Goal: Task Accomplishment & Management: Use online tool/utility

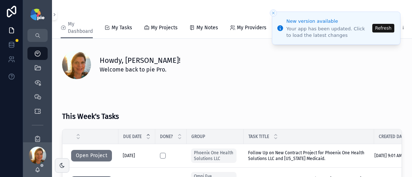
click at [383, 23] on li "New version available Your app has been updated. Click to load the latest chang…" at bounding box center [336, 28] width 129 height 33
click at [381, 27] on button "Refresh" at bounding box center [383, 28] width 22 height 9
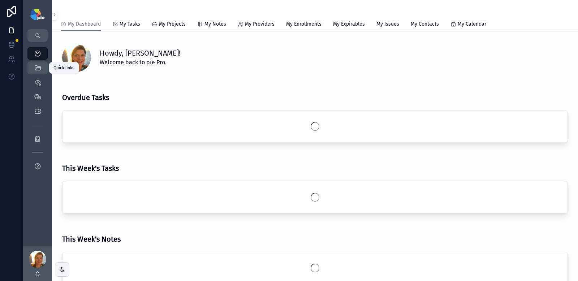
click at [32, 69] on div "QuickLinks" at bounding box center [38, 68] width 12 height 12
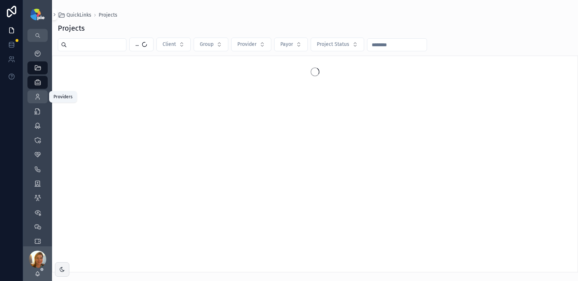
click at [39, 100] on div "Providers" at bounding box center [38, 97] width 12 height 12
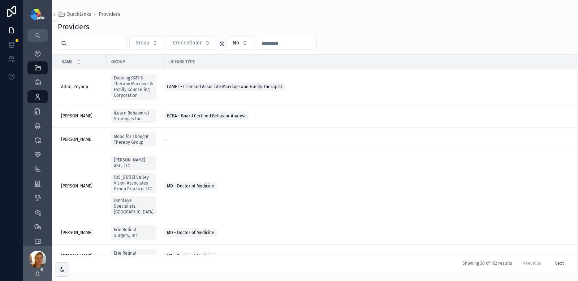
click at [86, 42] on input "scrollable content" at bounding box center [96, 43] width 59 height 10
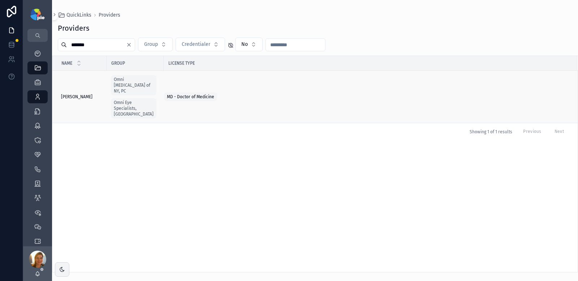
type input "*******"
click at [92, 94] on span "Grayson, Douglas" at bounding box center [76, 97] width 31 height 6
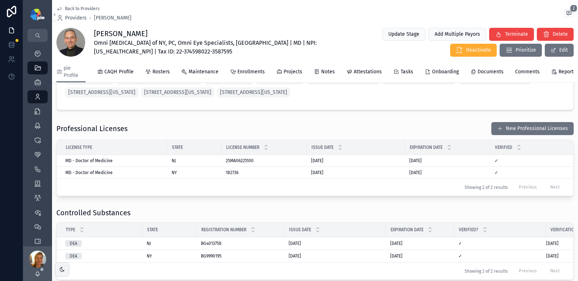
scroll to position [715, 0]
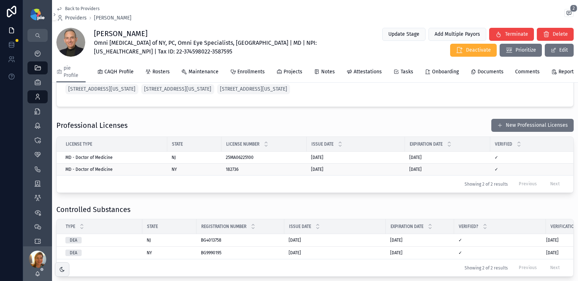
click at [495, 172] on span "✓" at bounding box center [496, 169] width 4 height 6
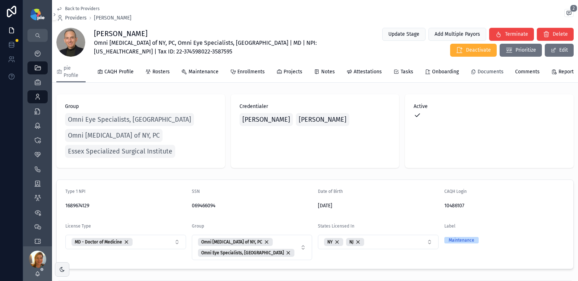
click at [484, 71] on span "Documents" at bounding box center [490, 71] width 26 height 7
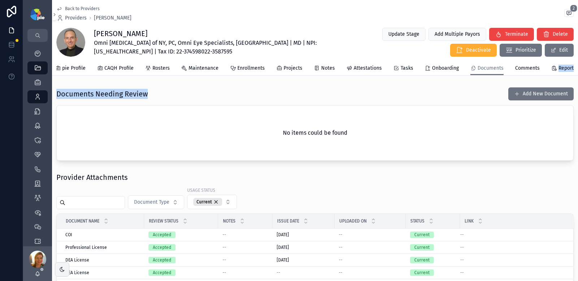
drag, startPoint x: 505, startPoint y: 81, endPoint x: 281, endPoint y: 90, distance: 223.8
click at [294, 88] on div "Back to Providers Providers Douglas Grayson 2 Douglas Grayson Omni Eye Surgery …" at bounding box center [315, 217] width 526 height 434
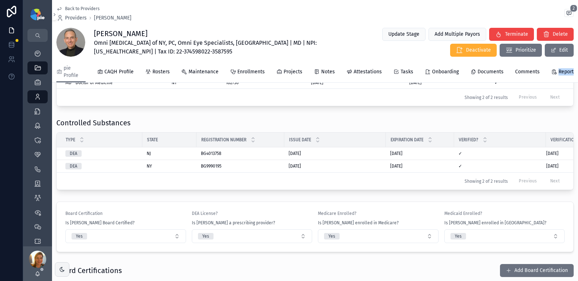
scroll to position [784, 0]
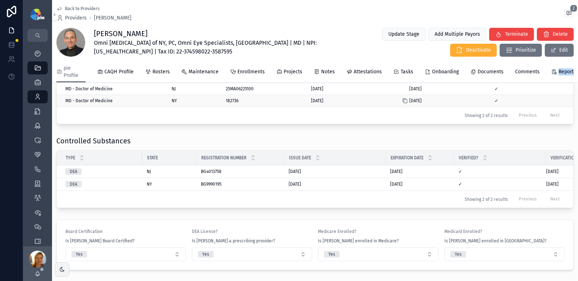
click at [412, 104] on div "scrollable content" at bounding box center [408, 101] width 12 height 6
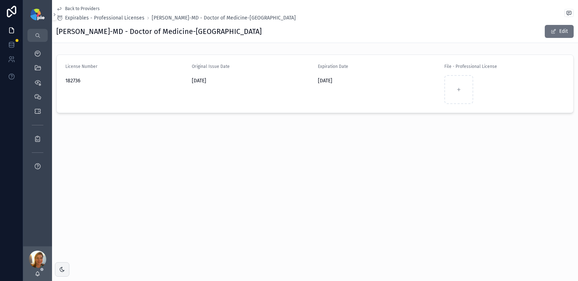
click at [329, 83] on span "11/30/2025" at bounding box center [378, 80] width 121 height 7
click at [556, 29] on button "Edit" at bounding box center [559, 31] width 29 height 13
click at [371, 82] on input "**********" at bounding box center [378, 82] width 120 height 10
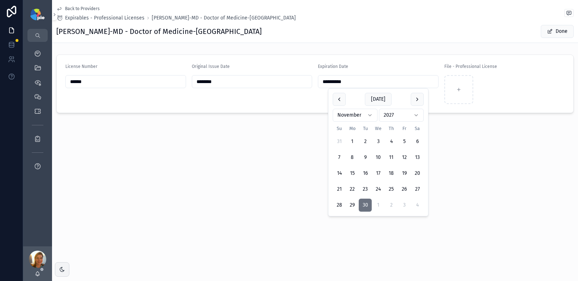
type input "**********"
click at [201, 175] on div "**********" at bounding box center [315, 140] width 526 height 281
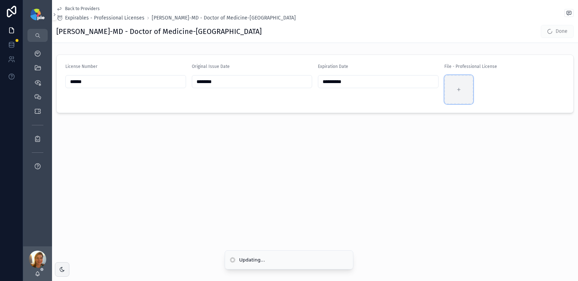
click at [451, 90] on div "scrollable content" at bounding box center [458, 89] width 29 height 29
type input "**********"
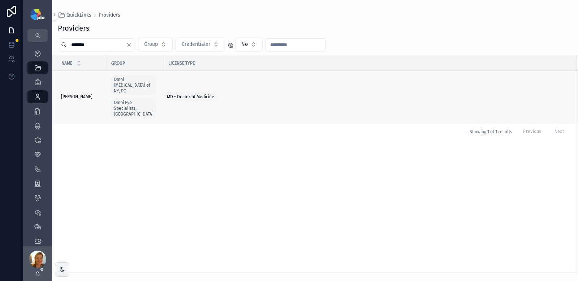
click at [92, 94] on span "Grayson, Douglas" at bounding box center [76, 97] width 31 height 6
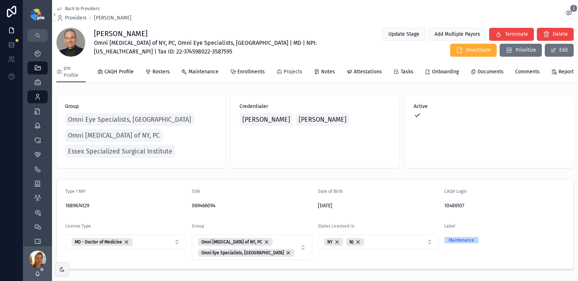
click at [283, 73] on span "Projects" at bounding box center [292, 71] width 19 height 7
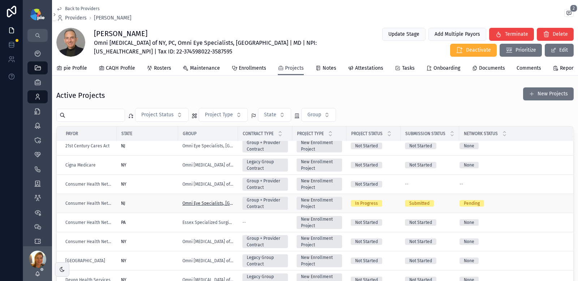
scroll to position [5, 0]
click at [162, 187] on div "NY" at bounding box center [147, 184] width 53 height 6
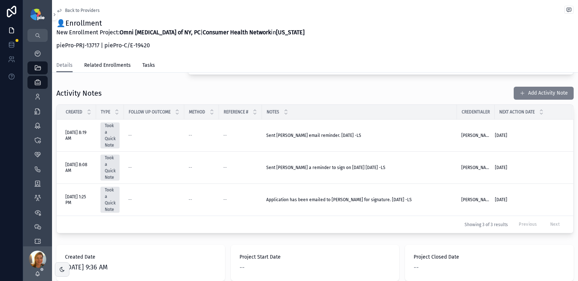
scroll to position [178, 0]
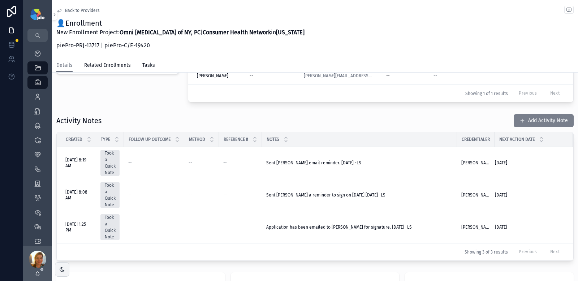
click at [547, 120] on button "Add Activity Note" at bounding box center [544, 120] width 60 height 13
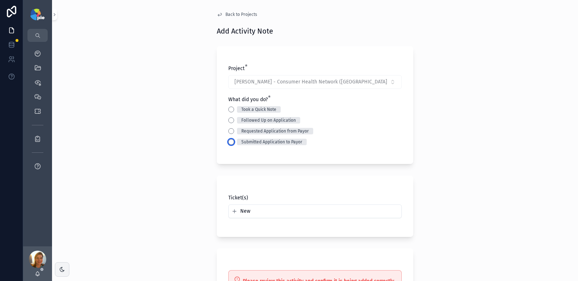
click at [229, 143] on button "Submitted Application to Payor" at bounding box center [231, 142] width 6 height 6
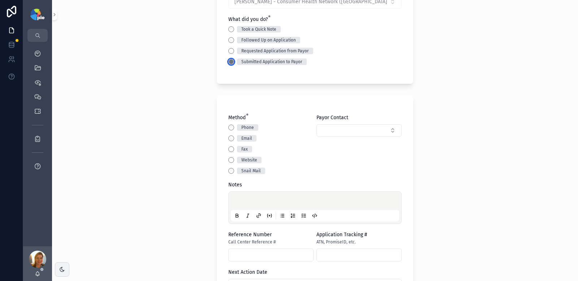
scroll to position [82, 0]
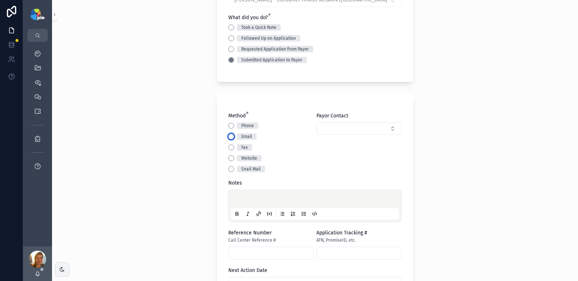
click at [230, 138] on button "Email" at bounding box center [231, 137] width 6 height 6
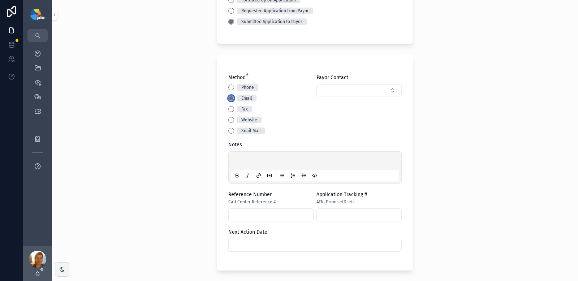
scroll to position [121, 0]
click at [257, 157] on div "scrollable content" at bounding box center [315, 166] width 168 height 27
click at [256, 162] on p "scrollable content" at bounding box center [316, 160] width 168 height 7
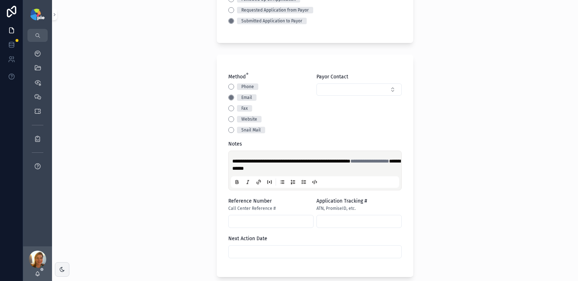
scroll to position [227, 0]
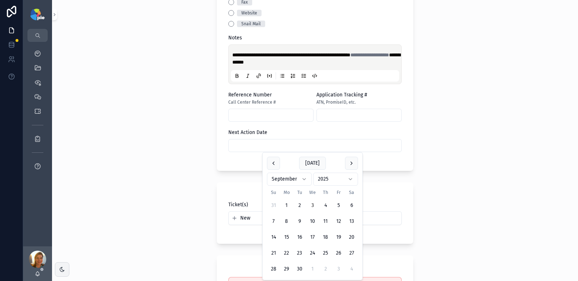
click at [310, 146] on input "scrollable content" at bounding box center [315, 145] width 173 height 10
click at [312, 267] on button "1" at bounding box center [312, 269] width 13 height 13
type input "*********"
click at [177, 170] on div "**********" at bounding box center [315, 140] width 526 height 281
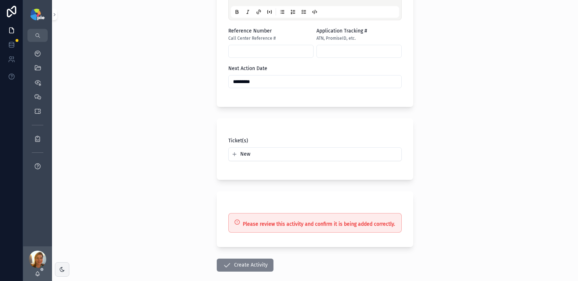
scroll to position [328, 0]
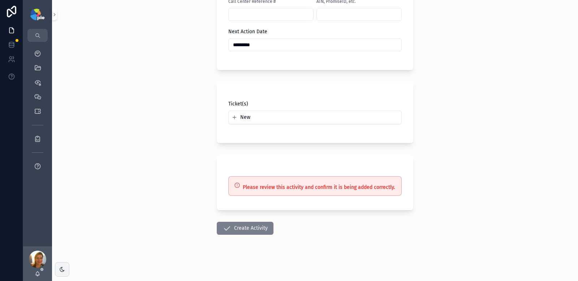
click at [234, 230] on button "Create Activity" at bounding box center [245, 228] width 57 height 13
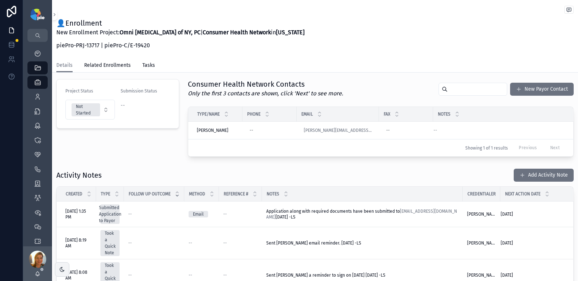
scroll to position [124, 0]
click at [299, 214] on span "Application along with required documents have been submitted to credentialing@…" at bounding box center [362, 214] width 192 height 12
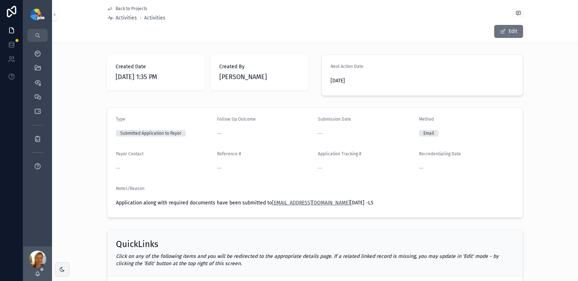
click at [304, 203] on link "credentialing@chn.com" at bounding box center [311, 203] width 78 height 6
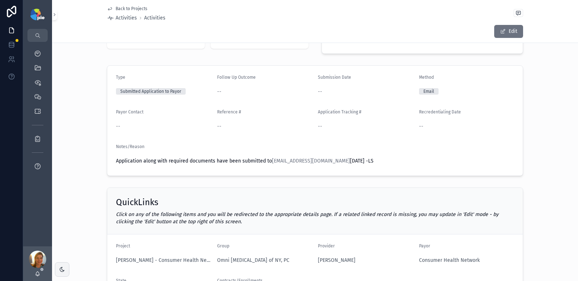
scroll to position [43, 0]
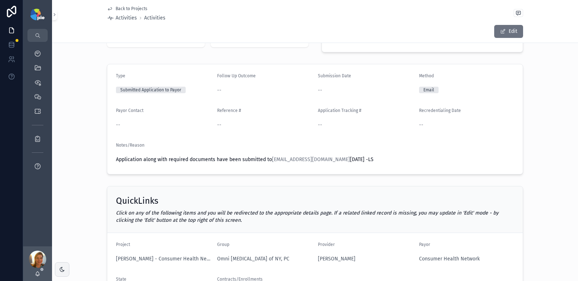
drag, startPoint x: 382, startPoint y: 156, endPoint x: 85, endPoint y: 160, distance: 296.9
click at [85, 160] on div "Type Submitted Application to Payor Follow Up Outcome -- Submission Date -- Met…" at bounding box center [315, 119] width 526 height 116
copy span "Application along with required documents have been submitted to credentialing@…"
drag, startPoint x: 354, startPoint y: 159, endPoint x: 107, endPoint y: 161, distance: 247.4
click at [107, 161] on form "Type Submitted Application to Payor Follow Up Outcome -- Submission Date -- Met…" at bounding box center [314, 119] width 415 height 110
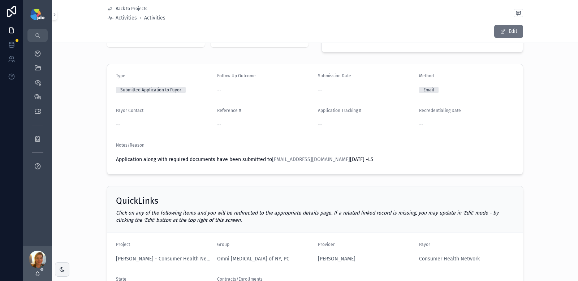
copy span "Application along with required documents have been submitted to credentialing@…"
drag, startPoint x: 113, startPoint y: 159, endPoint x: 421, endPoint y: 170, distance: 308.3
click at [421, 170] on form "Type Submitted Application to Payor Follow Up Outcome -- Submission Date -- Met…" at bounding box center [314, 119] width 415 height 110
copy span "Application along with required documents have been submitted to credentialing@…"
drag, startPoint x: 113, startPoint y: 160, endPoint x: 409, endPoint y: 159, distance: 295.4
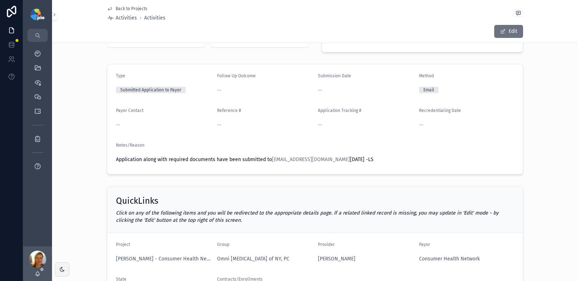
click at [409, 159] on span "Application along with required documents have been submitted to credentialing@…" at bounding box center [315, 159] width 398 height 7
copy span "Application along with required documents have been submitted to credentialing@…"
drag, startPoint x: 112, startPoint y: 159, endPoint x: 393, endPoint y: 163, distance: 280.3
click at [393, 163] on form "Type Submitted Application to Payor Follow Up Outcome -- Submission Date -- Met…" at bounding box center [314, 119] width 415 height 110
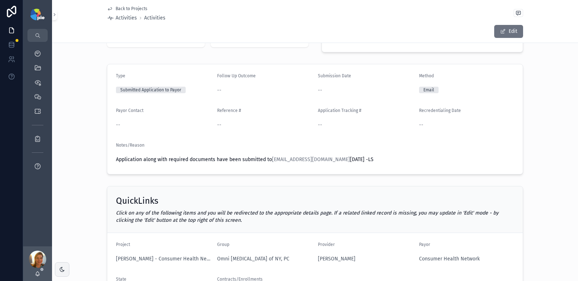
copy span "Application along with required documents have been submitted to credentialing@…"
drag, startPoint x: 113, startPoint y: 160, endPoint x: 365, endPoint y: 167, distance: 252.2
click at [365, 167] on form "Type Submitted Application to Payor Follow Up Outcome -- Submission Date -- Met…" at bounding box center [314, 119] width 415 height 110
copy span "Application along with required documents have been submitted to credentialing@…"
click at [37, 64] on icon "scrollable content" at bounding box center [37, 67] width 7 height 7
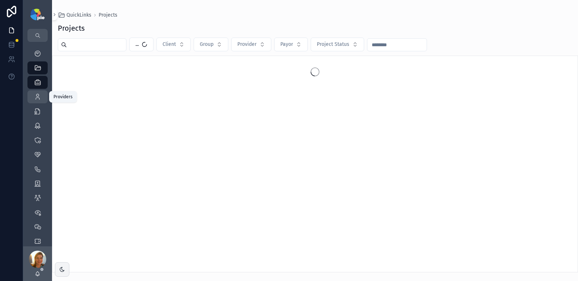
click at [33, 97] on div "Providers 295" at bounding box center [38, 97] width 12 height 12
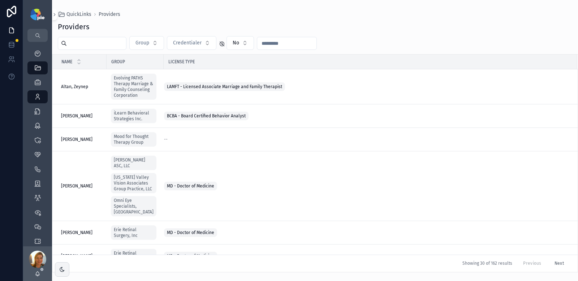
click at [87, 45] on input "scrollable content" at bounding box center [96, 43] width 59 height 10
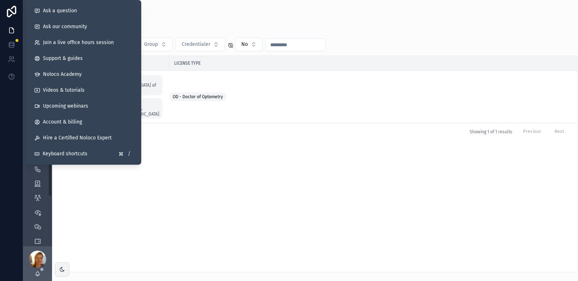
type input "******"
click at [199, 190] on div "Name Group License Type Garden, Jessica Garden, Jessica Omni Eye Surgery of NY,…" at bounding box center [314, 164] width 525 height 216
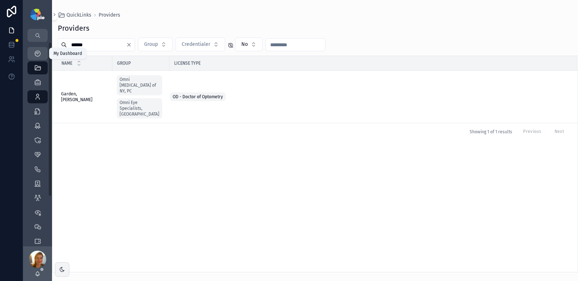
click at [29, 51] on link "My Dashboard" at bounding box center [37, 53] width 20 height 13
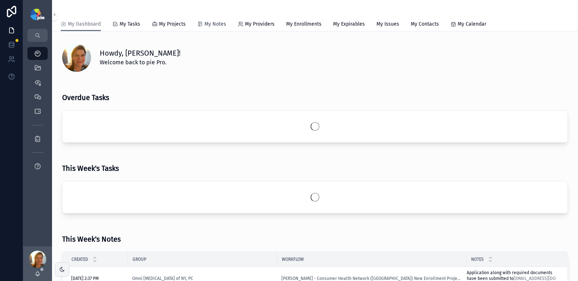
click at [215, 20] on link "My Notes" at bounding box center [211, 25] width 29 height 14
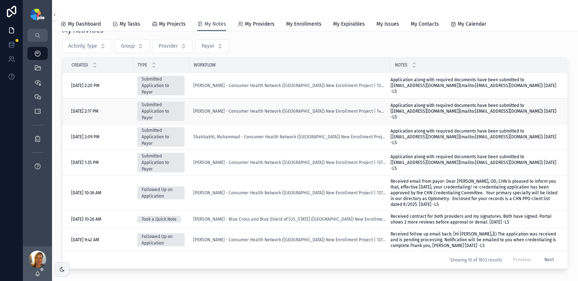
scroll to position [64, 0]
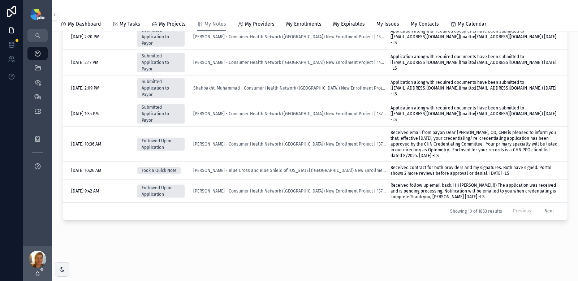
click at [539, 212] on button "Next" at bounding box center [549, 211] width 20 height 11
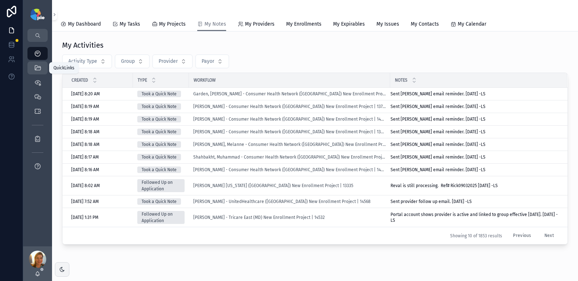
click at [34, 70] on icon "scrollable content" at bounding box center [37, 67] width 7 height 7
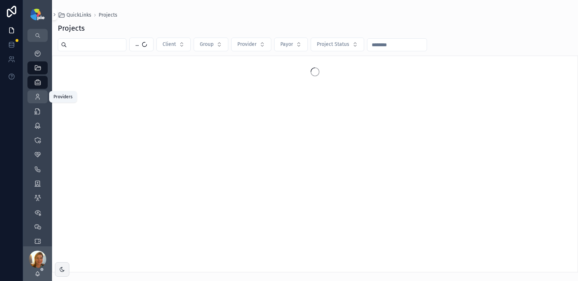
click at [34, 99] on icon "scrollable content" at bounding box center [37, 96] width 7 height 7
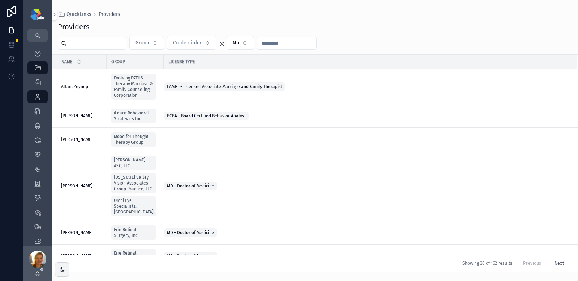
click at [81, 45] on input "scrollable content" at bounding box center [96, 43] width 59 height 10
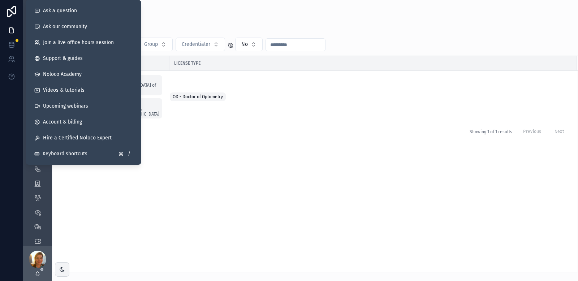
type input "******"
drag, startPoint x: 110, startPoint y: 211, endPoint x: 108, endPoint y: 197, distance: 14.3
click at [110, 211] on div "Name Group License Type Garden, Jessica Garden, Jessica Omni Eye Surgery of NY,…" at bounding box center [314, 164] width 525 height 216
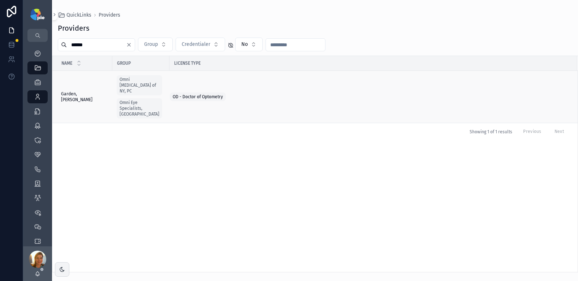
click at [68, 91] on span "Garden, Jessica" at bounding box center [84, 97] width 47 height 12
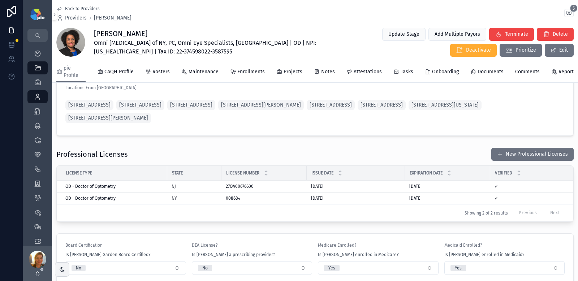
scroll to position [642, 0]
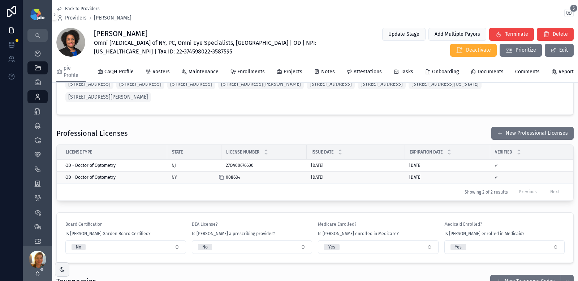
click at [221, 180] on icon "scrollable content" at bounding box center [221, 177] width 6 height 6
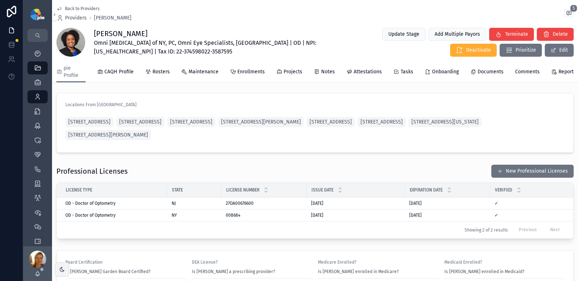
scroll to position [528, 0]
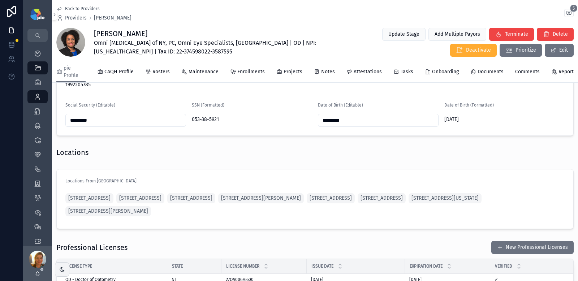
click at [281, 43] on span "Omni Eye Surgery of NY, PC, Omni Eye Specialists, PA | OD | NPI: 1992205785 | T…" at bounding box center [220, 47] width 252 height 17
copy span "1992205785"
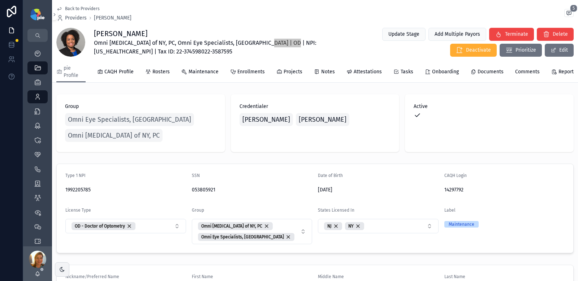
scroll to position [48, 0]
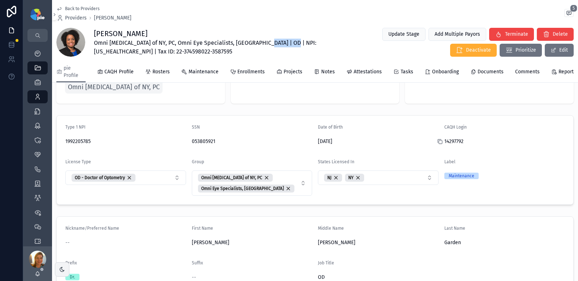
click at [438, 142] on icon "scrollable content" at bounding box center [439, 141] width 3 height 3
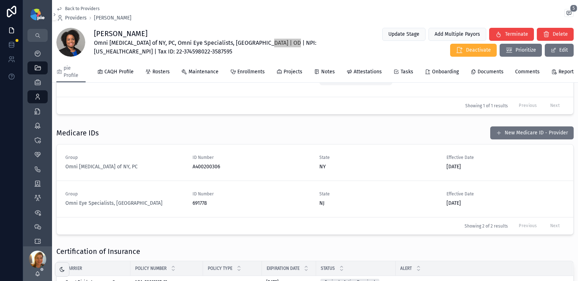
scroll to position [932, 0]
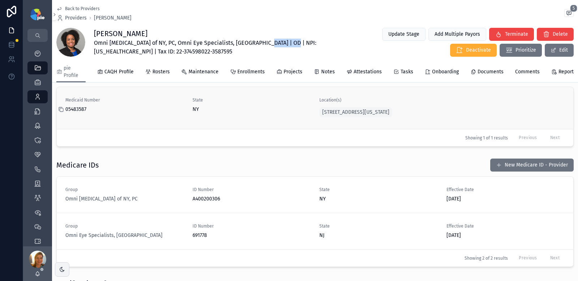
click at [61, 112] on icon "scrollable content" at bounding box center [61, 110] width 6 height 6
click at [286, 70] on span "Projects" at bounding box center [292, 71] width 19 height 7
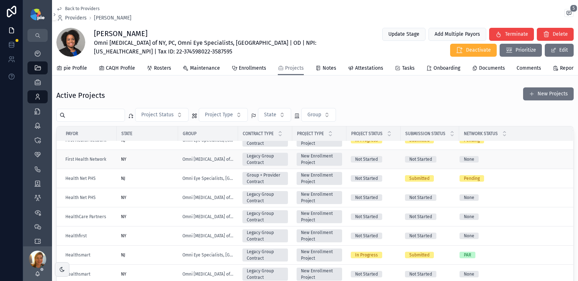
scroll to position [212, 0]
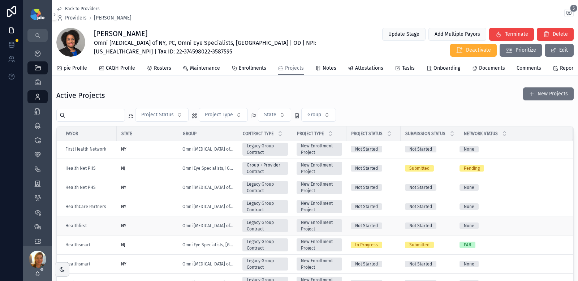
click at [153, 229] on div "NY" at bounding box center [147, 226] width 53 height 6
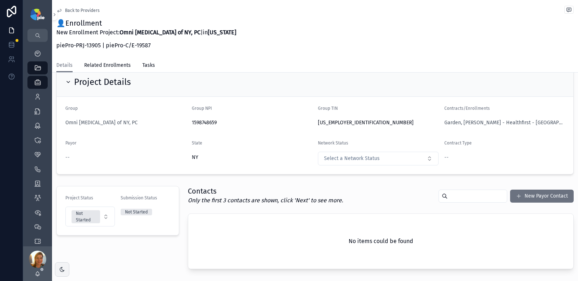
scroll to position [187, 0]
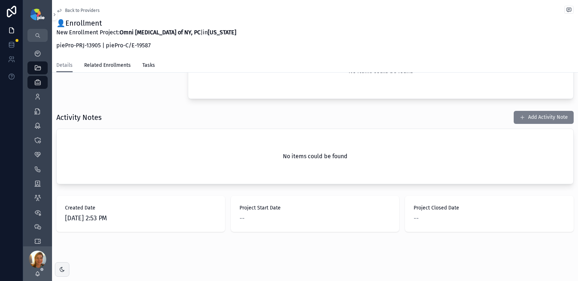
click at [515, 121] on button "Add Activity Note" at bounding box center [544, 117] width 60 height 13
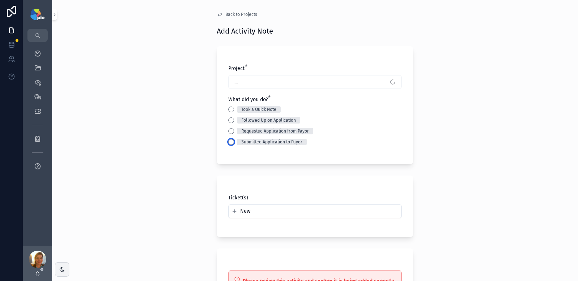
click at [230, 141] on button "Submitted Application to Payor" at bounding box center [231, 142] width 6 height 6
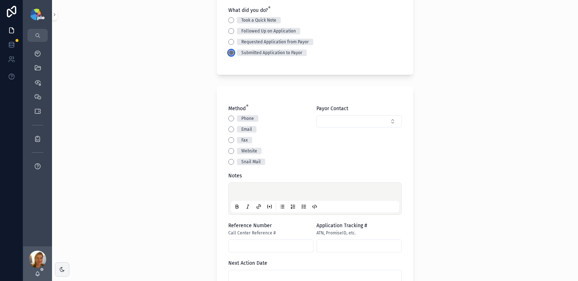
scroll to position [96, 0]
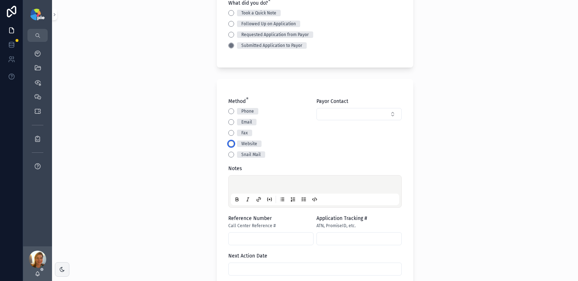
click at [228, 145] on button "Website" at bounding box center [231, 144] width 6 height 6
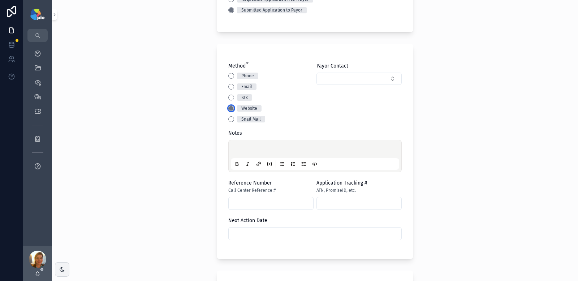
scroll to position [143, 0]
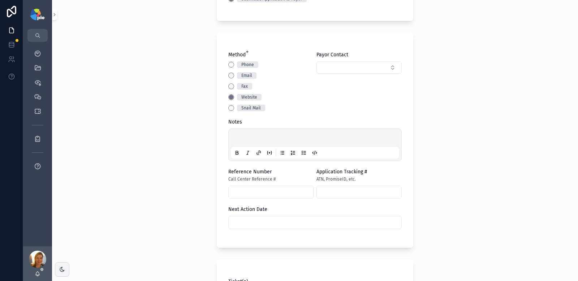
click at [268, 138] on p "scrollable content" at bounding box center [316, 138] width 168 height 7
click at [326, 192] on input "scrollable content" at bounding box center [359, 192] width 85 height 10
type input "*****"
click at [152, 167] on div "**********" at bounding box center [315, 140] width 526 height 281
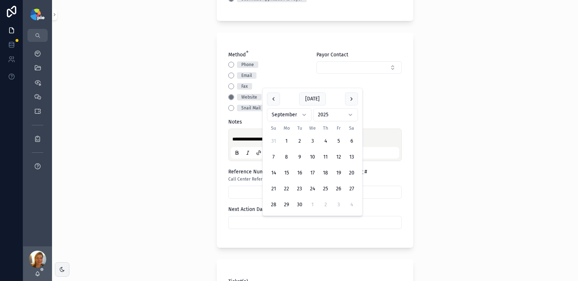
click at [351, 221] on input "scrollable content" at bounding box center [315, 222] width 173 height 10
click at [326, 205] on button "2" at bounding box center [325, 204] width 13 height 13
type input "*********"
click at [176, 186] on div "**********" at bounding box center [315, 140] width 526 height 281
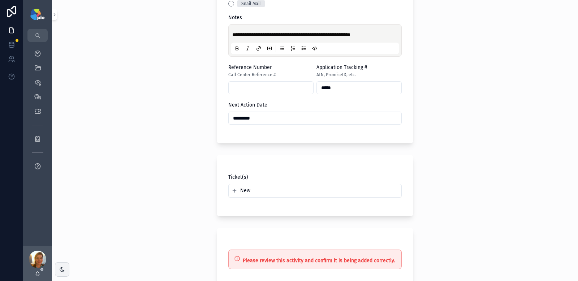
scroll to position [321, 0]
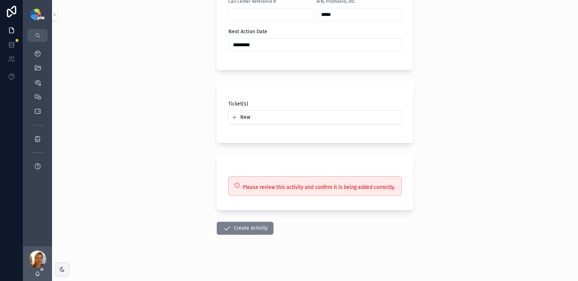
click at [254, 234] on button "Create Activity" at bounding box center [245, 228] width 57 height 13
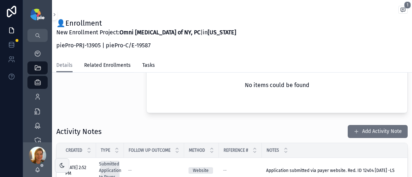
scroll to position [308, 0]
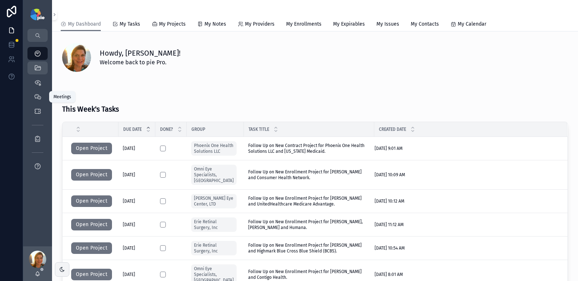
click at [37, 66] on icon "scrollable content" at bounding box center [37, 67] width 7 height 7
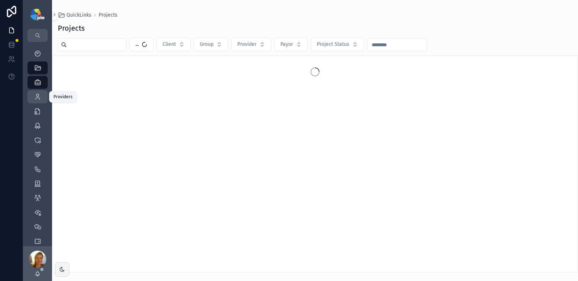
click at [32, 96] on div "Providers 295" at bounding box center [38, 97] width 12 height 12
click at [118, 48] on input "scrollable content" at bounding box center [96, 45] width 59 height 10
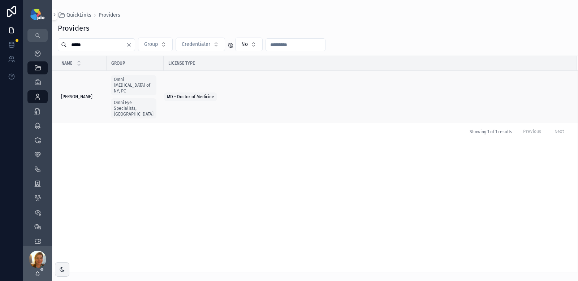
type input "*****"
click at [81, 94] on span "Rosenberg, Elana" at bounding box center [76, 97] width 31 height 6
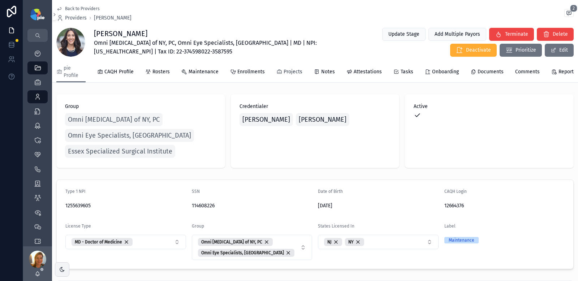
click at [288, 73] on span "Projects" at bounding box center [292, 71] width 19 height 7
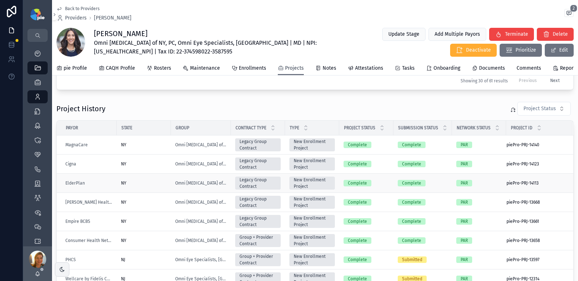
scroll to position [325, 0]
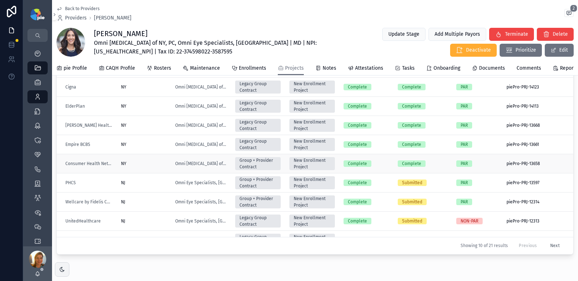
click at [142, 172] on td "NY" at bounding box center [144, 163] width 54 height 19
click at [142, 173] on td "NY" at bounding box center [144, 163] width 54 height 19
click at [157, 166] on div "NY" at bounding box center [144, 164] width 46 height 6
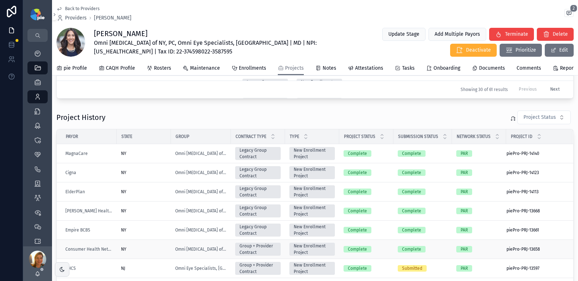
click at [147, 252] on div "NY" at bounding box center [144, 249] width 46 height 6
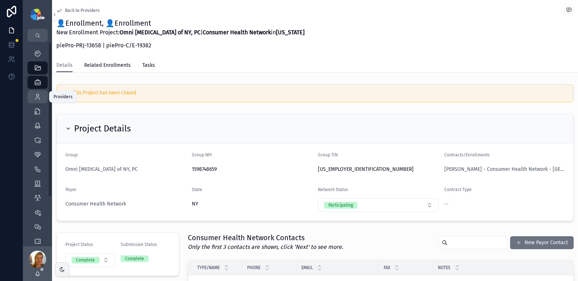
click at [39, 98] on icon "scrollable content" at bounding box center [37, 96] width 7 height 7
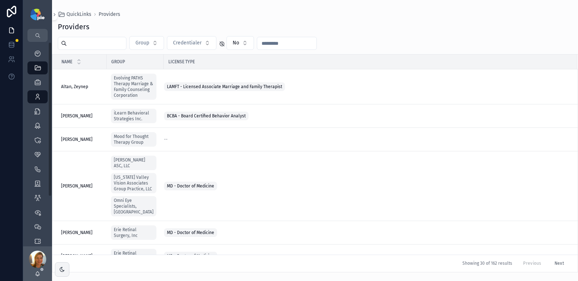
drag, startPoint x: 82, startPoint y: 45, endPoint x: 94, endPoint y: 42, distance: 12.4
click at [82, 46] on input "scrollable content" at bounding box center [96, 43] width 59 height 10
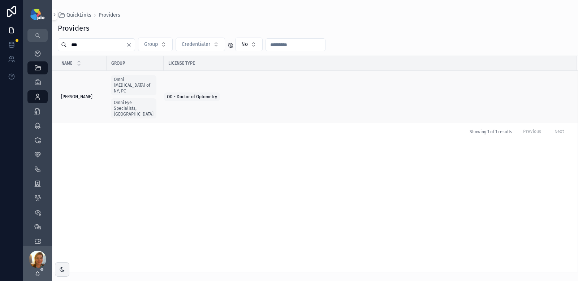
type input "***"
click at [92, 94] on span "Shahbakht, Muhammad" at bounding box center [76, 97] width 31 height 6
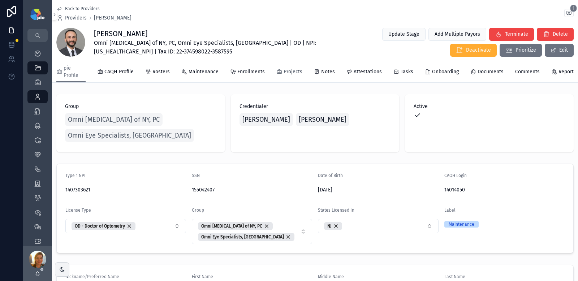
click at [292, 70] on span "Projects" at bounding box center [292, 71] width 19 height 7
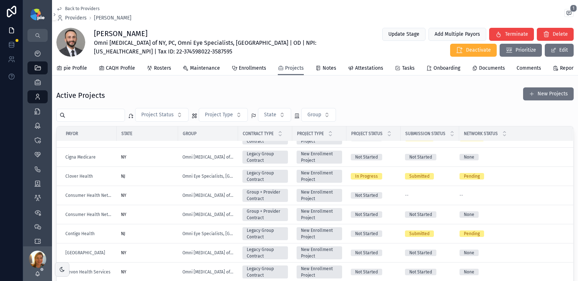
scroll to position [109, 0]
click at [155, 217] on div "NY" at bounding box center [147, 214] width 53 height 6
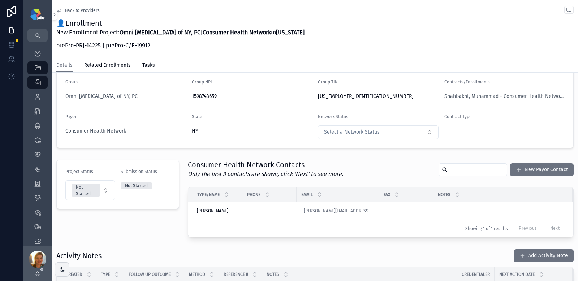
scroll to position [118, 0]
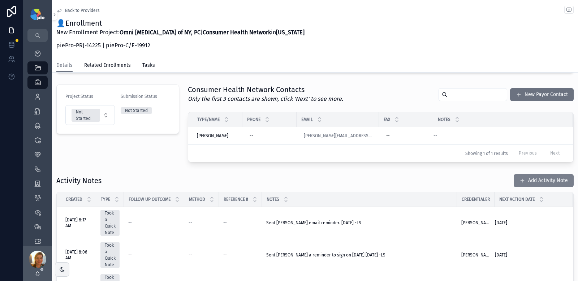
click at [519, 183] on button "Add Activity Note" at bounding box center [544, 180] width 60 height 13
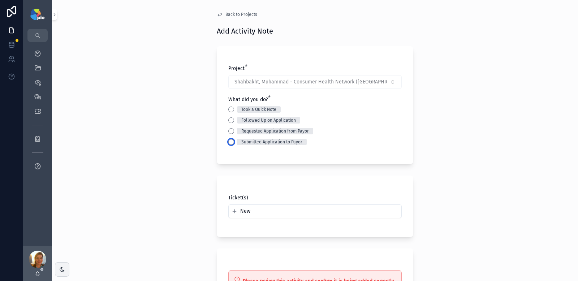
click at [230, 140] on button "Submitted Application to Payor" at bounding box center [231, 142] width 6 height 6
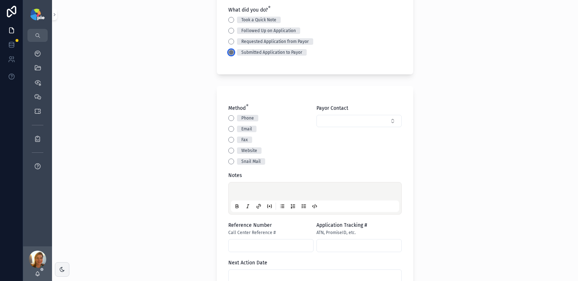
scroll to position [91, 0]
click at [228, 126] on button "Email" at bounding box center [231, 128] width 6 height 6
click at [130, 140] on div "Back to Projects Add Activity Note Project * Shahbakht, Muhammad - Consumer Hea…" at bounding box center [315, 49] width 526 height 281
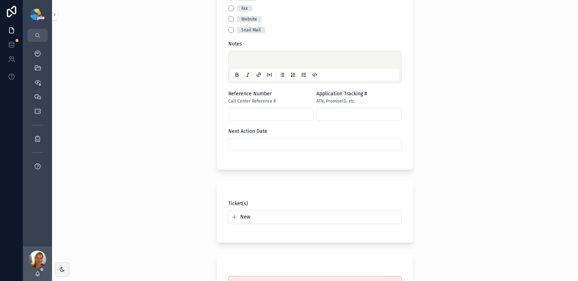
scroll to position [153, 0]
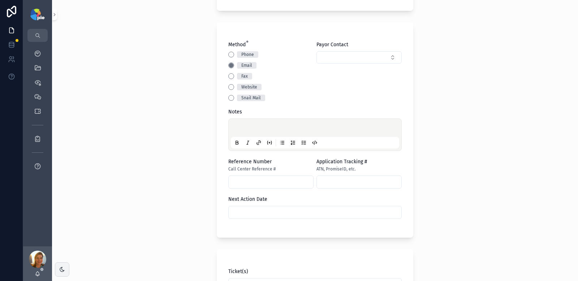
click at [251, 122] on div "scrollable content" at bounding box center [315, 134] width 168 height 27
click at [250, 125] on div "scrollable content" at bounding box center [315, 134] width 168 height 27
click at [246, 129] on p "scrollable content" at bounding box center [316, 128] width 168 height 7
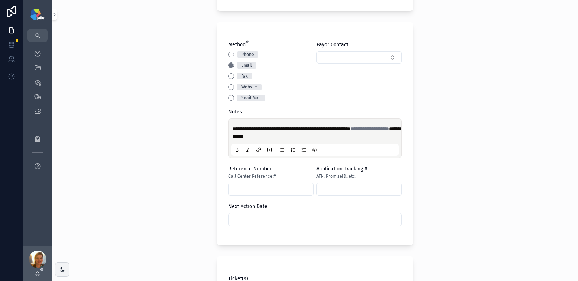
click at [178, 141] on div "**********" at bounding box center [315, 140] width 526 height 281
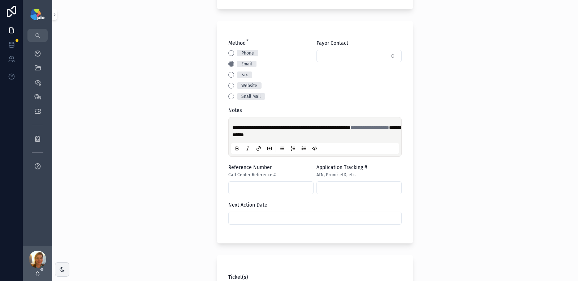
click at [250, 215] on input "scrollable content" at bounding box center [315, 218] width 173 height 10
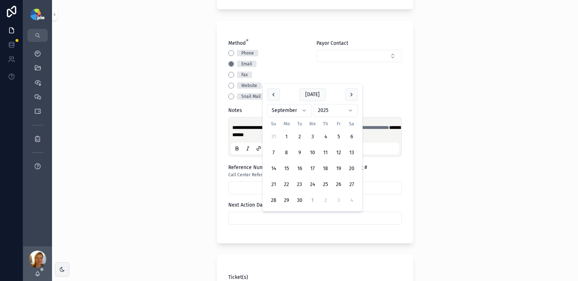
click at [312, 200] on button "1" at bounding box center [312, 200] width 13 height 13
type input "*********"
click at [138, 141] on div "**********" at bounding box center [315, 140] width 526 height 281
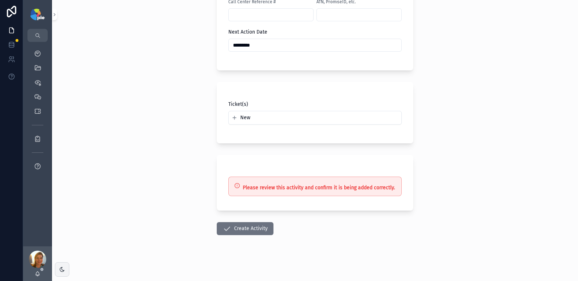
scroll to position [328, 0]
click at [247, 232] on button "Create Activity" at bounding box center [245, 228] width 57 height 13
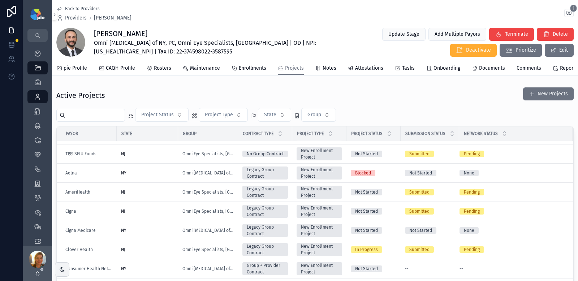
scroll to position [35, 0]
click at [38, 94] on icon "scrollable content" at bounding box center [37, 96] width 7 height 7
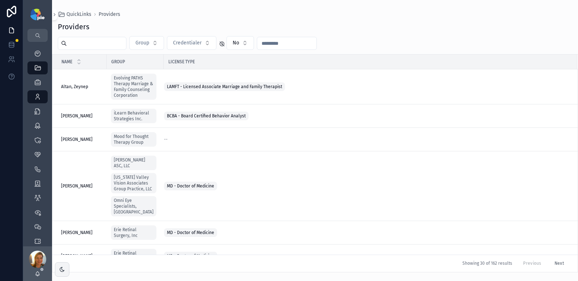
click at [85, 43] on input "scrollable content" at bounding box center [96, 43] width 59 height 10
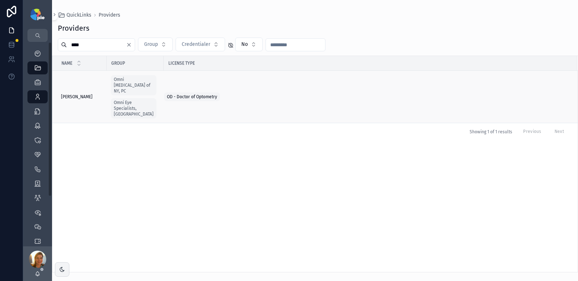
type input "****"
click at [78, 94] on span "Weng, Christine" at bounding box center [76, 97] width 31 height 6
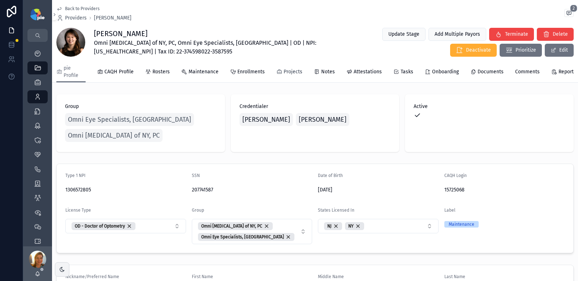
click at [295, 73] on span "Projects" at bounding box center [292, 71] width 19 height 7
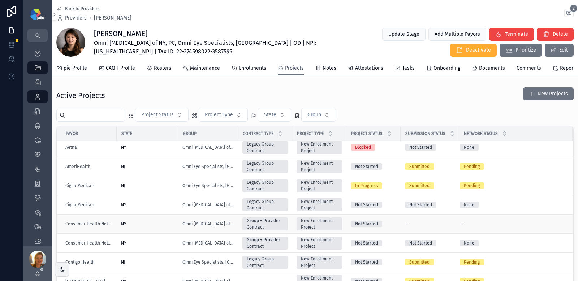
scroll to position [43, 0]
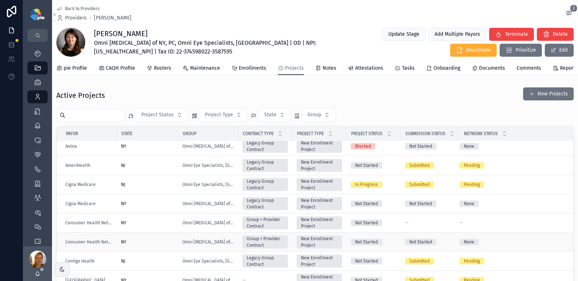
click at [163, 252] on td "NY" at bounding box center [147, 242] width 61 height 19
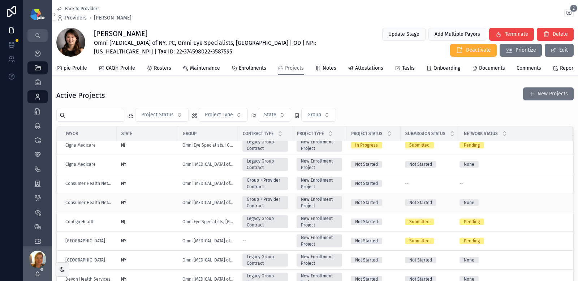
click at [162, 205] on div "NY" at bounding box center [147, 203] width 53 height 6
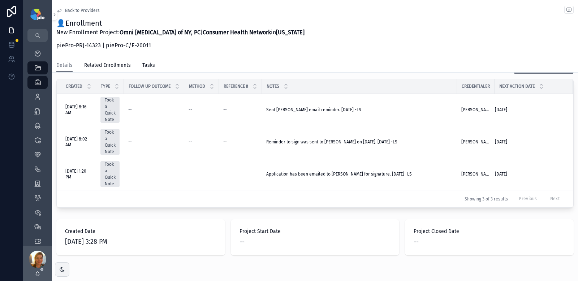
scroll to position [203, 0]
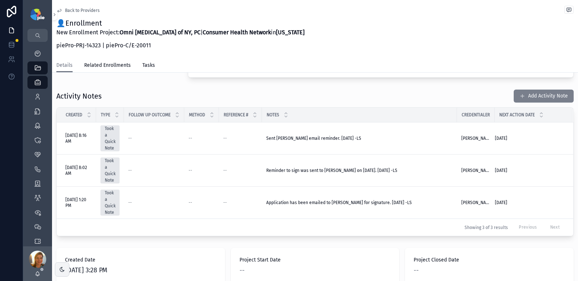
click at [533, 92] on button "Add Activity Note" at bounding box center [544, 96] width 60 height 13
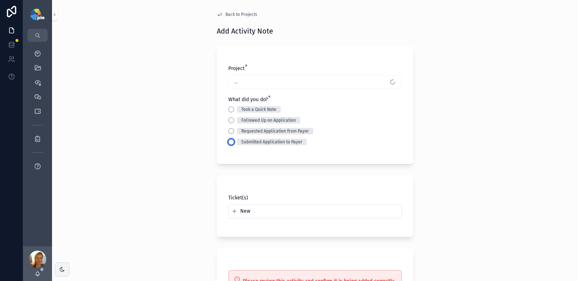
click at [230, 142] on button "Submitted Application to Payor" at bounding box center [231, 142] width 6 height 6
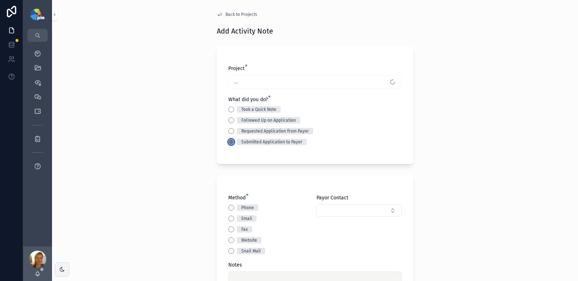
scroll to position [101, 0]
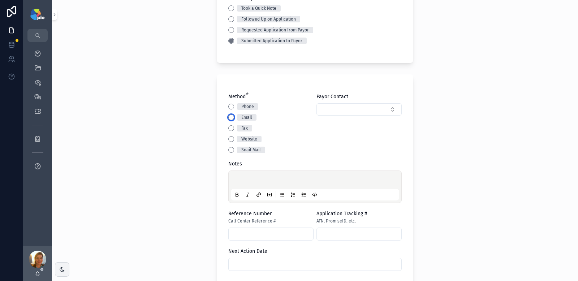
click at [228, 115] on button "Email" at bounding box center [231, 117] width 6 height 6
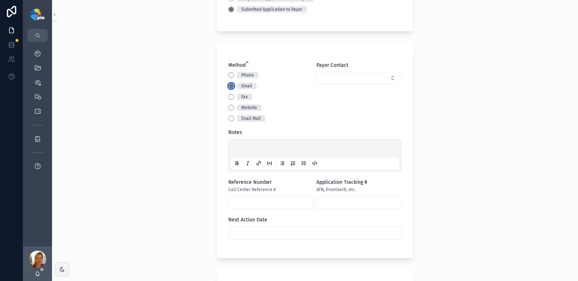
scroll to position [208, 0]
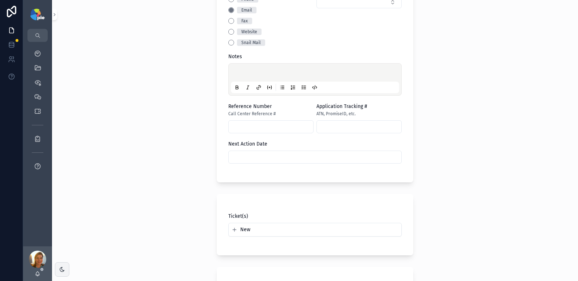
click at [248, 73] on p "scrollable content" at bounding box center [316, 73] width 168 height 7
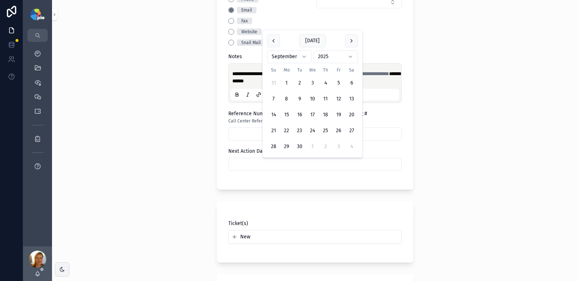
click at [236, 167] on input "scrollable content" at bounding box center [315, 164] width 173 height 10
click at [314, 149] on button "1" at bounding box center [312, 146] width 13 height 13
type input "*********"
click at [146, 196] on div "**********" at bounding box center [315, 140] width 526 height 281
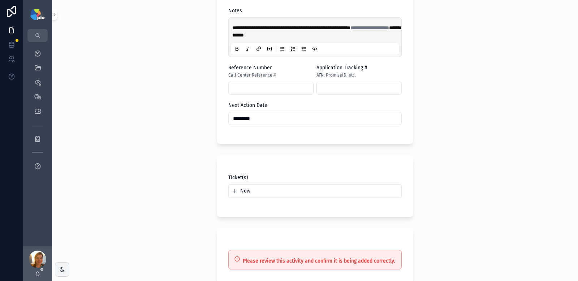
scroll to position [328, 0]
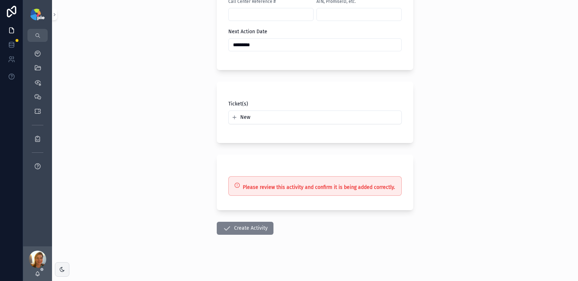
click at [239, 226] on button "Create Activity" at bounding box center [245, 228] width 57 height 13
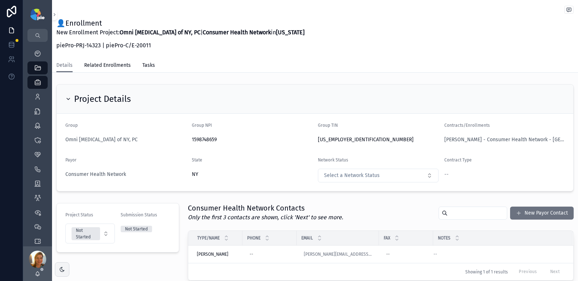
scroll to position [108, 0]
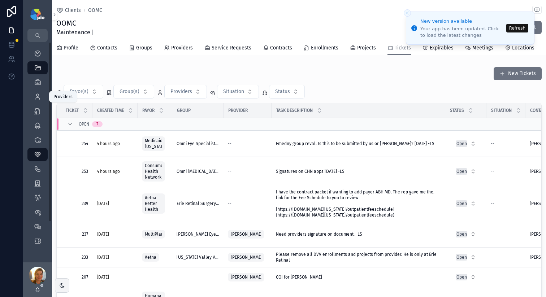
scroll to position [78, 0]
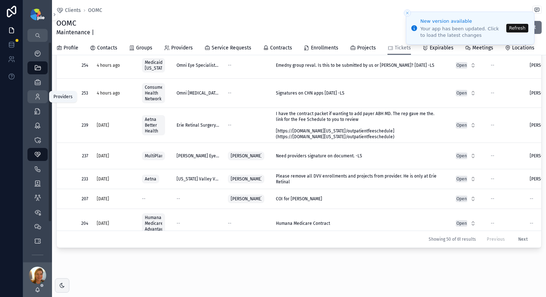
click at [36, 91] on div "Providers 295" at bounding box center [38, 97] width 12 height 12
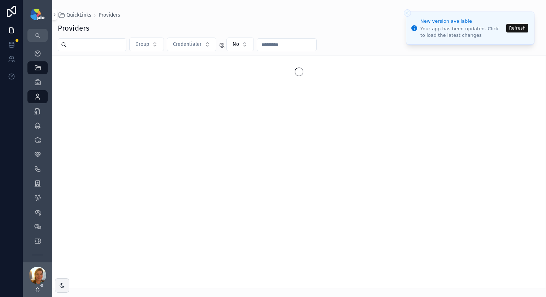
click at [516, 32] on button "Refresh" at bounding box center [517, 28] width 22 height 9
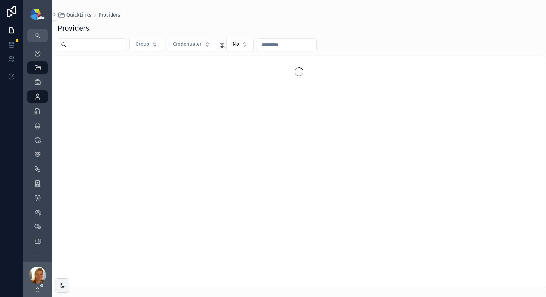
drag, startPoint x: 103, startPoint y: 51, endPoint x: 105, endPoint y: 47, distance: 4.8
click at [103, 51] on div "Providers Group Credentialer No" at bounding box center [299, 154] width 494 height 270
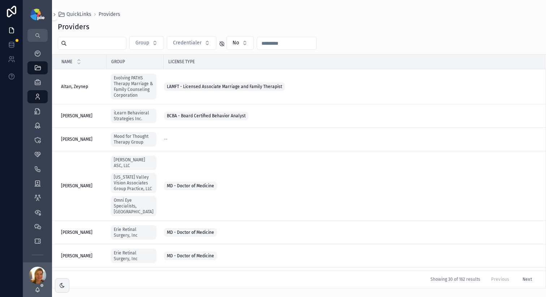
click at [106, 43] on input "scrollable content" at bounding box center [96, 43] width 59 height 10
click at [94, 46] on input "scrollable content" at bounding box center [96, 43] width 59 height 10
type input "******"
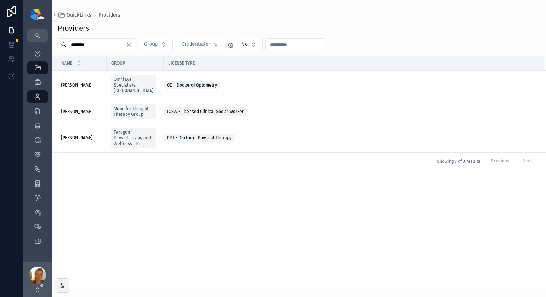
click at [274, 21] on div "Providers ****** Group Credentialer No Name Group License Type [PERSON_NAME] [P…" at bounding box center [299, 154] width 494 height 270
click at [83, 109] on span "Kennedy, Olivia" at bounding box center [76, 112] width 31 height 6
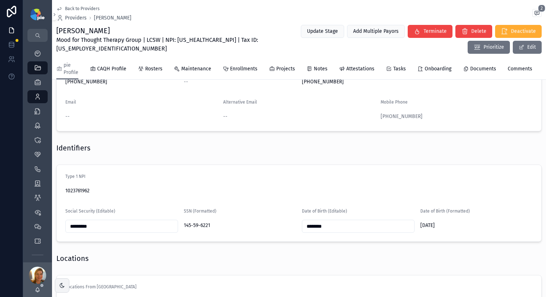
scroll to position [343, 0]
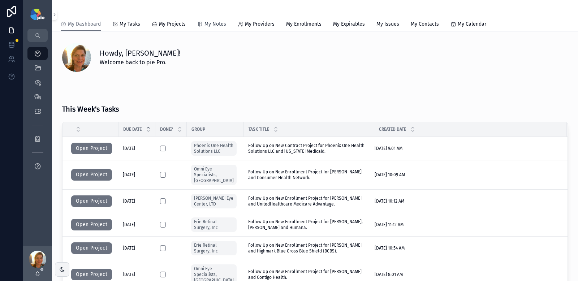
click at [221, 28] on link "My Notes" at bounding box center [211, 25] width 29 height 14
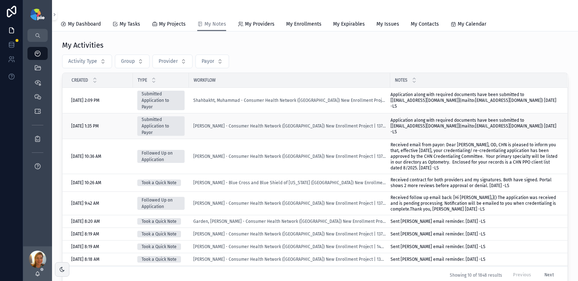
click at [379, 125] on div "[PERSON_NAME] - Consumer Health Network ([GEOGRAPHIC_DATA]) New Enrollment Proj…" at bounding box center [289, 126] width 192 height 6
click at [290, 127] on span "[PERSON_NAME] - Consumer Health Network ([GEOGRAPHIC_DATA]) New Enrollment Proj…" at bounding box center [289, 126] width 192 height 6
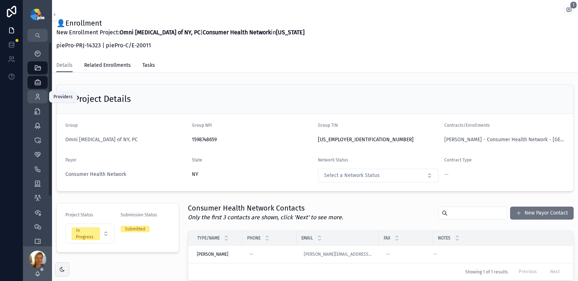
click at [35, 98] on icon "scrollable content" at bounding box center [37, 96] width 7 height 7
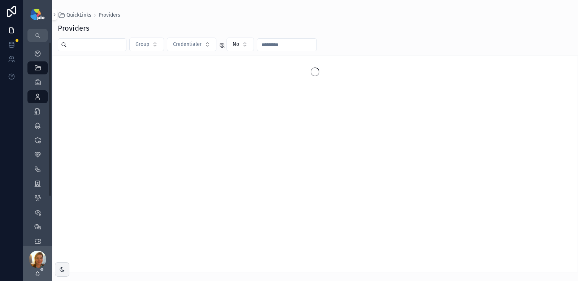
click at [90, 43] on input "scrollable content" at bounding box center [96, 45] width 59 height 10
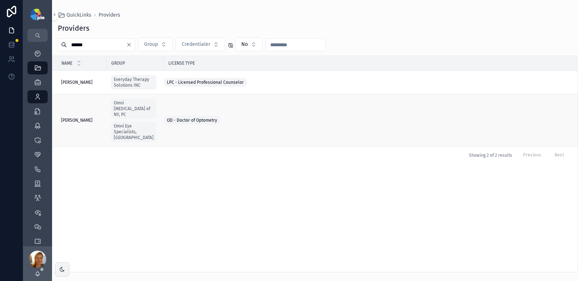
type input "******"
click at [78, 117] on span "Miskewicz-Zastrow, Amanda" at bounding box center [76, 120] width 31 height 6
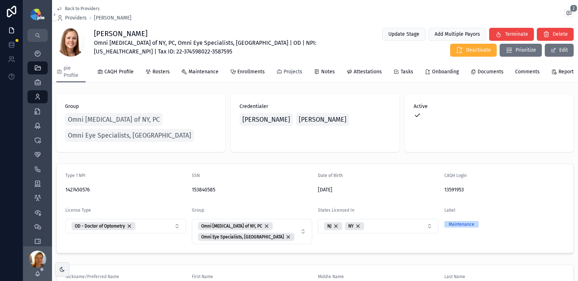
click at [297, 72] on span "Projects" at bounding box center [292, 71] width 19 height 7
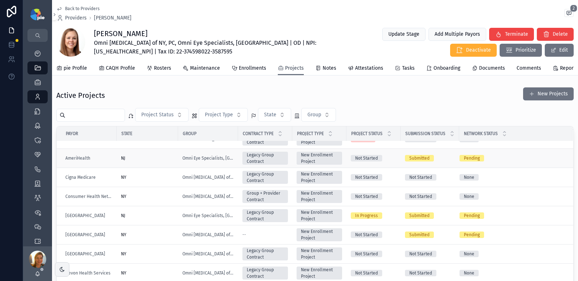
scroll to position [52, 0]
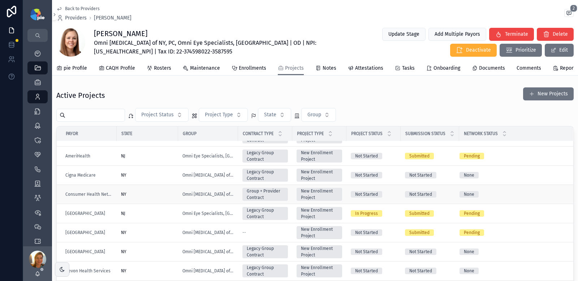
click at [160, 197] on div "NY" at bounding box center [147, 194] width 53 height 6
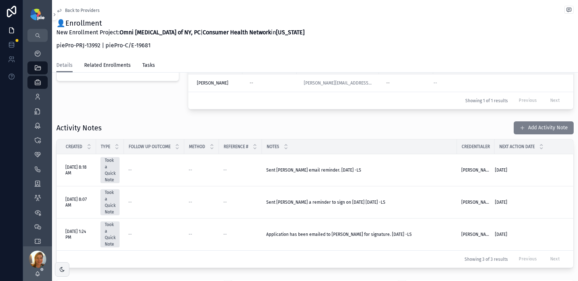
scroll to position [159, 0]
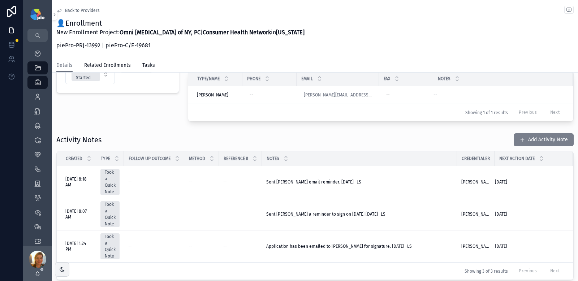
click at [530, 145] on button "Add Activity Note" at bounding box center [544, 139] width 60 height 13
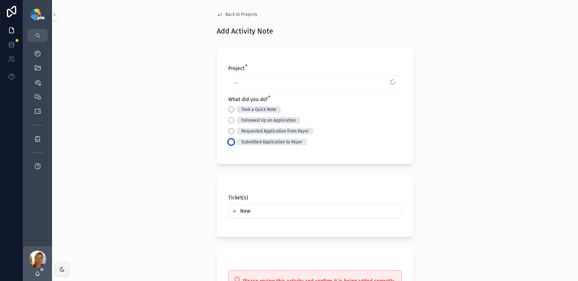
click at [229, 139] on button "Submitted Application to Payor" at bounding box center [231, 142] width 6 height 6
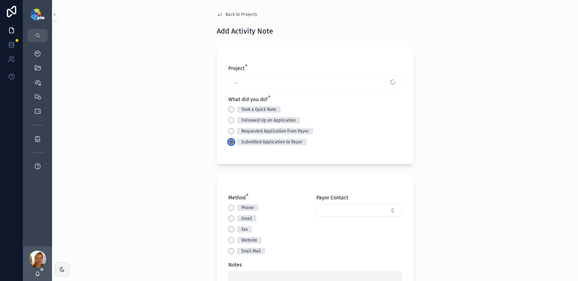
scroll to position [93, 0]
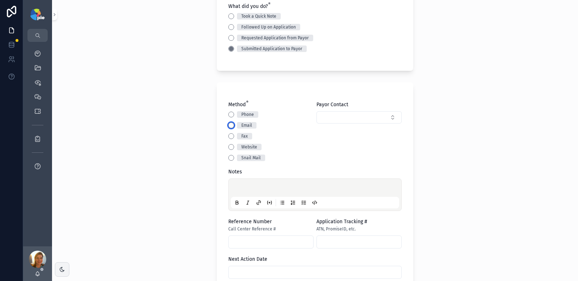
click at [229, 125] on button "Email" at bounding box center [231, 125] width 6 height 6
click at [181, 148] on div "Back to Projects Add Activity Note Project * Miskewicz-Zastrow, Amanda - Consum…" at bounding box center [315, 47] width 526 height 281
click at [233, 188] on p "scrollable content" at bounding box center [316, 188] width 168 height 7
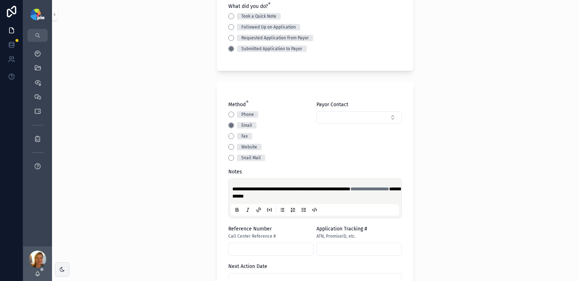
click at [168, 168] on div "**********" at bounding box center [315, 47] width 526 height 281
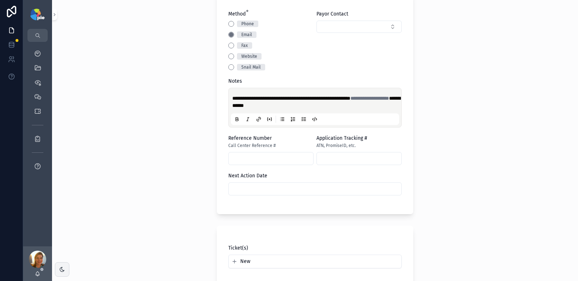
scroll to position [263, 0]
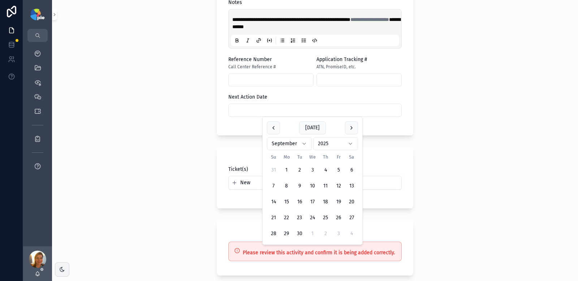
click at [257, 113] on input "scrollable content" at bounding box center [315, 110] width 173 height 10
click at [312, 231] on button "1" at bounding box center [312, 233] width 13 height 13
type input "*********"
click at [147, 197] on div "**********" at bounding box center [315, 140] width 526 height 281
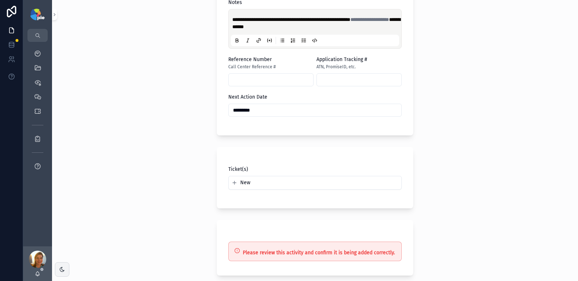
scroll to position [328, 0]
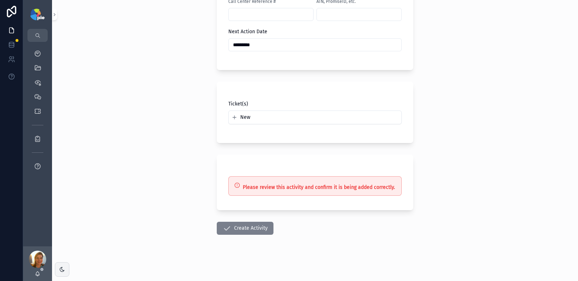
click at [233, 232] on button "Create Activity" at bounding box center [245, 228] width 57 height 13
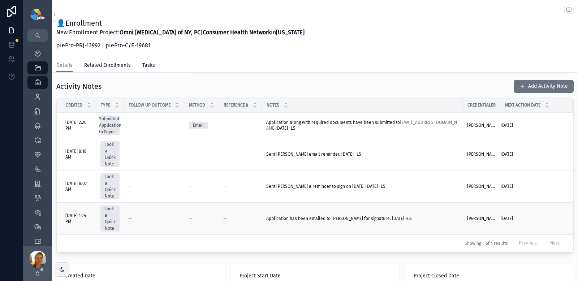
scroll to position [29, 0]
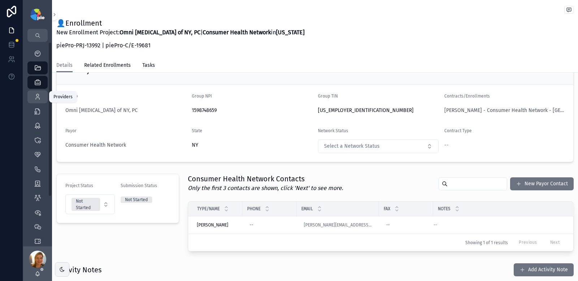
click at [38, 96] on icon "scrollable content" at bounding box center [37, 96] width 7 height 7
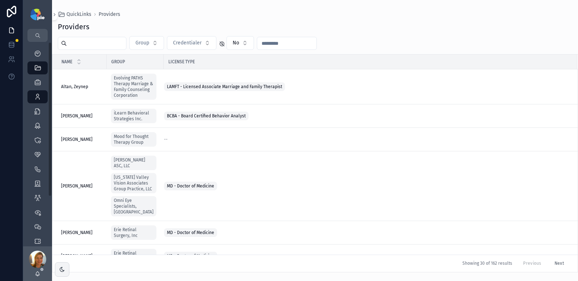
click at [79, 41] on input "scrollable content" at bounding box center [96, 43] width 59 height 10
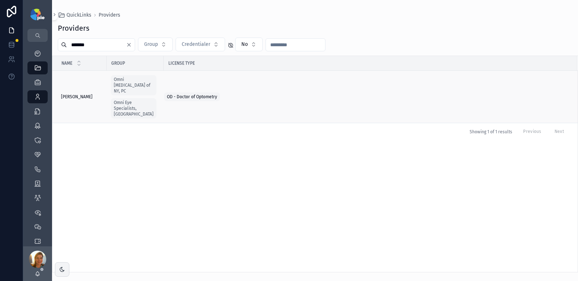
type input "*******"
click at [74, 94] on span "Rosetta, Melanne" at bounding box center [76, 97] width 31 height 6
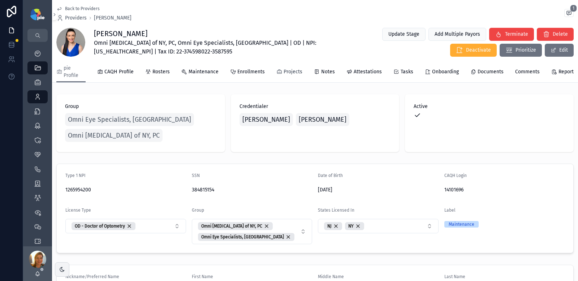
click at [283, 73] on span "Projects" at bounding box center [292, 71] width 19 height 7
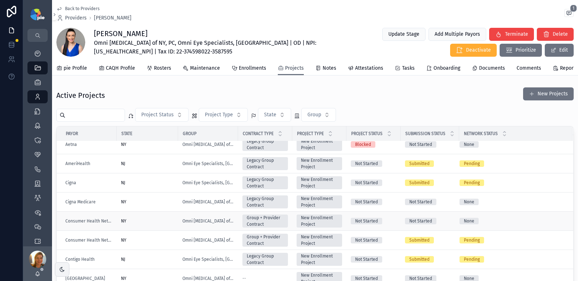
scroll to position [122, 0]
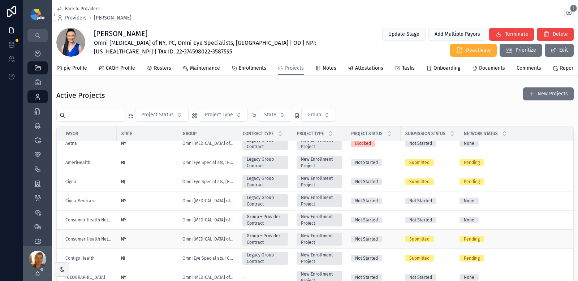
click at [160, 242] on div "NY" at bounding box center [147, 239] width 53 height 6
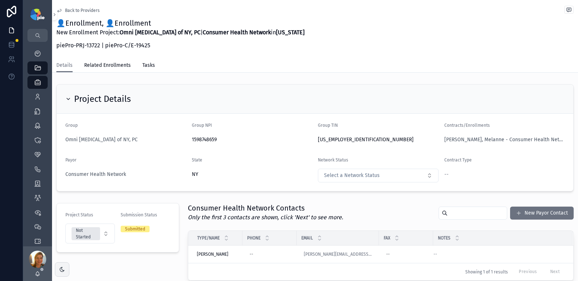
scroll to position [182, 0]
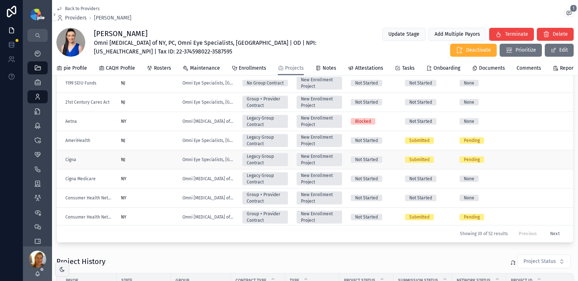
scroll to position [50, 0]
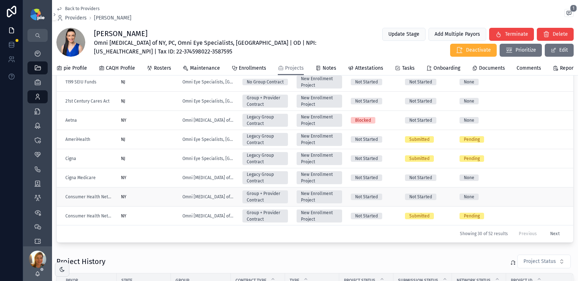
click at [156, 199] on div "NY" at bounding box center [147, 197] width 53 height 6
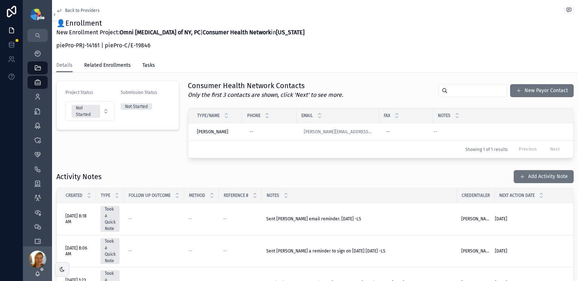
scroll to position [126, 0]
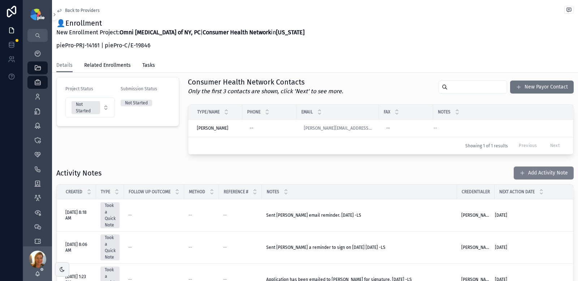
click at [536, 172] on button "Add Activity Note" at bounding box center [544, 172] width 60 height 13
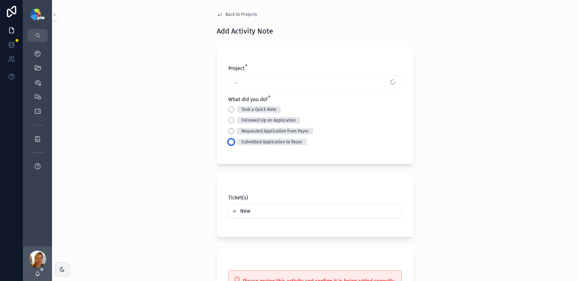
click at [229, 141] on button "Submitted Application to Payor" at bounding box center [231, 142] width 6 height 6
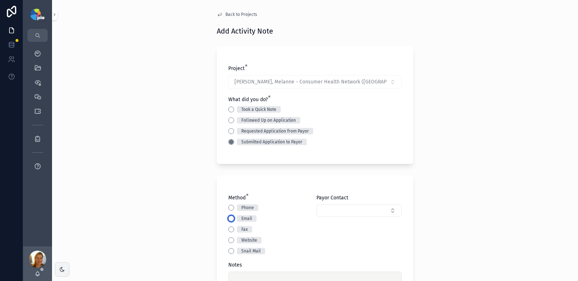
click at [228, 218] on button "Email" at bounding box center [231, 219] width 6 height 6
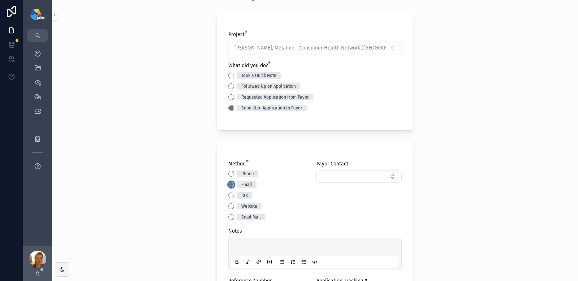
scroll to position [171, 0]
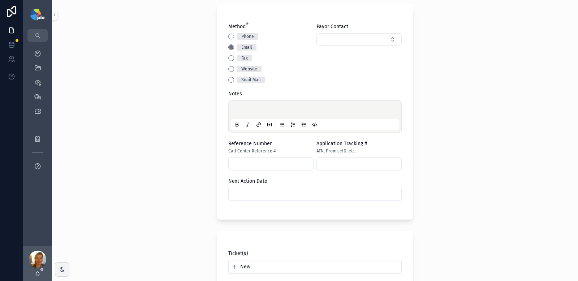
click at [243, 111] on p "scrollable content" at bounding box center [316, 110] width 168 height 7
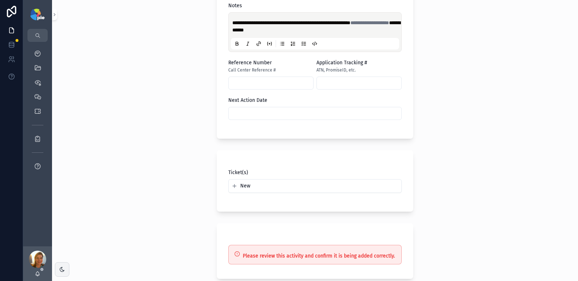
scroll to position [260, 0]
click at [280, 116] on input "scrollable content" at bounding box center [315, 112] width 173 height 10
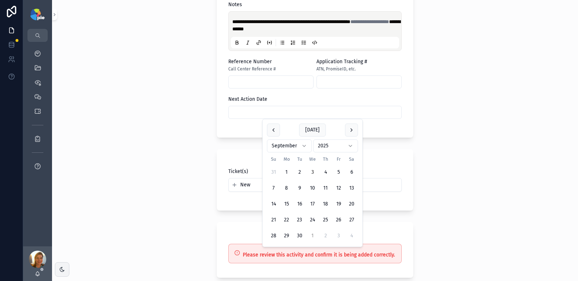
click at [311, 233] on button "1" at bounding box center [312, 235] width 13 height 13
type input "*********"
click at [168, 144] on div "**********" at bounding box center [315, 140] width 526 height 281
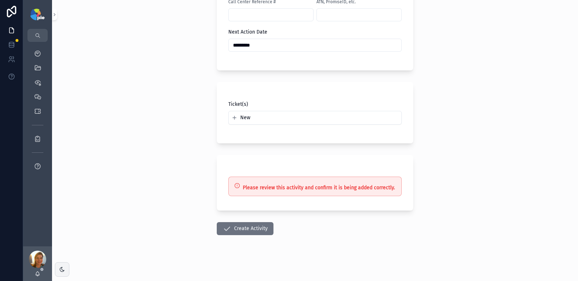
scroll to position [328, 0]
click at [258, 229] on button "Create Activity" at bounding box center [245, 228] width 57 height 13
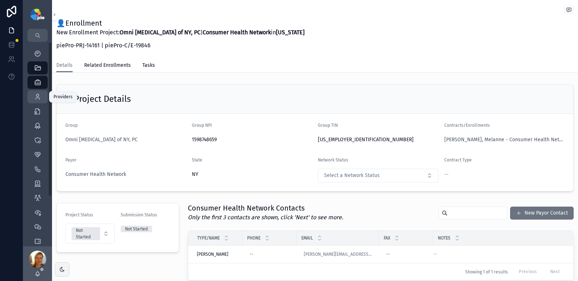
click at [39, 95] on icon "scrollable content" at bounding box center [37, 96] width 7 height 7
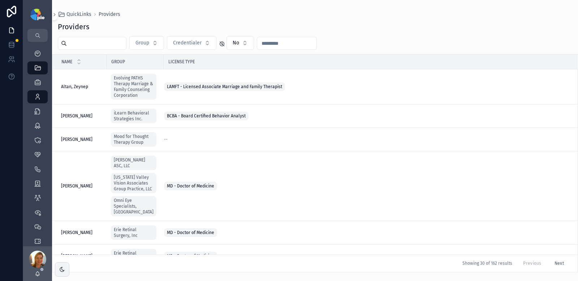
click at [88, 42] on input "scrollable content" at bounding box center [96, 43] width 59 height 10
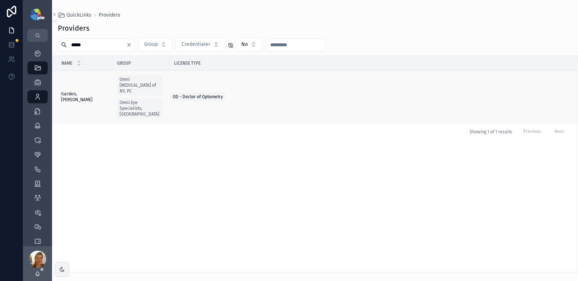
type input "*****"
click at [77, 93] on span "Garden, Jessica" at bounding box center [84, 97] width 47 height 12
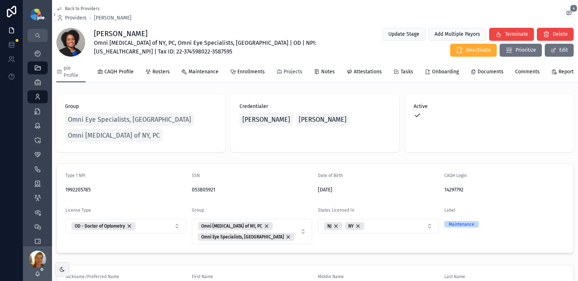
click at [288, 72] on span "Projects" at bounding box center [292, 71] width 19 height 7
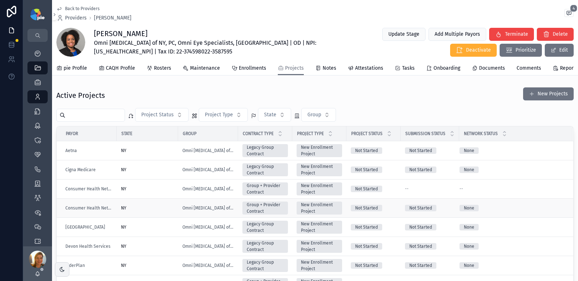
click at [159, 211] on div "NY" at bounding box center [147, 208] width 53 height 6
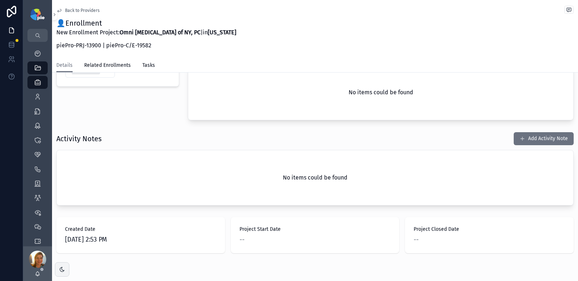
scroll to position [187, 0]
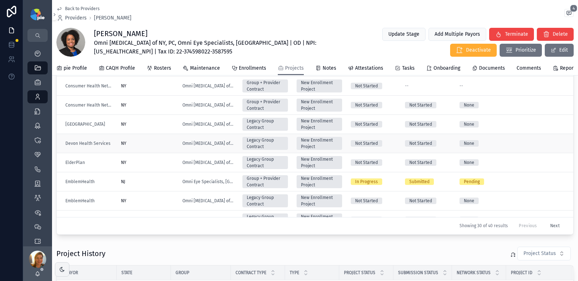
scroll to position [78, 0]
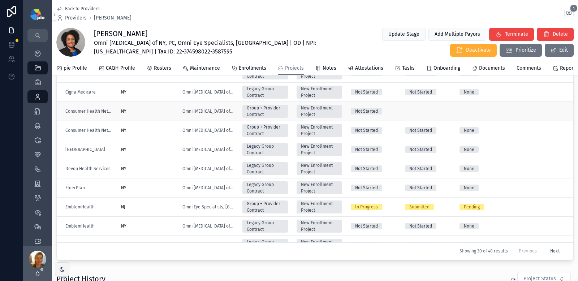
click at [161, 114] on div "NY" at bounding box center [147, 111] width 53 height 6
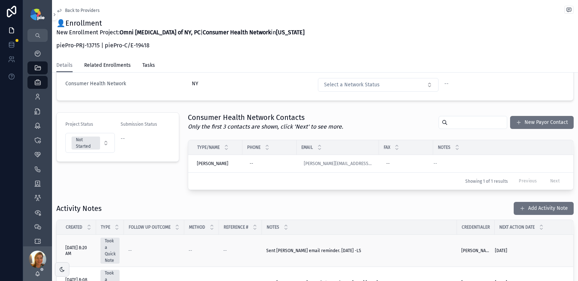
scroll to position [174, 0]
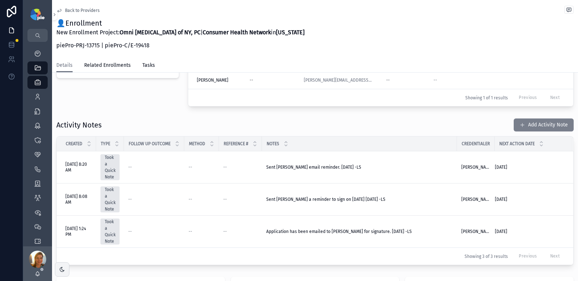
click at [538, 125] on button "Add Activity Note" at bounding box center [544, 124] width 60 height 13
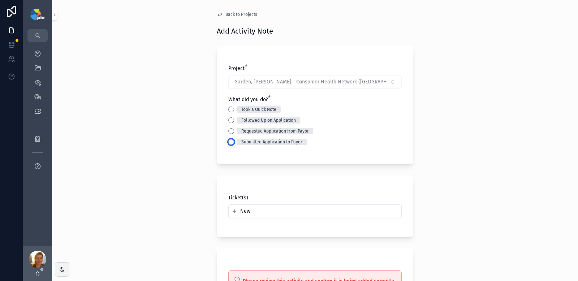
click at [228, 144] on button "Submitted Application to Payor" at bounding box center [231, 142] width 6 height 6
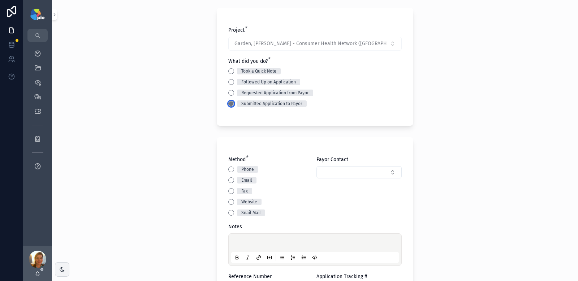
scroll to position [40, 0]
click at [228, 179] on button "Email" at bounding box center [231, 179] width 6 height 6
click at [142, 171] on div "Back to Projects Add Activity Note Project * Garden, Jessica - Consumer Health …" at bounding box center [315, 100] width 526 height 281
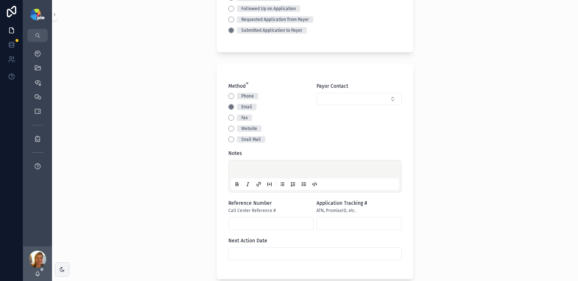
scroll to position [150, 0]
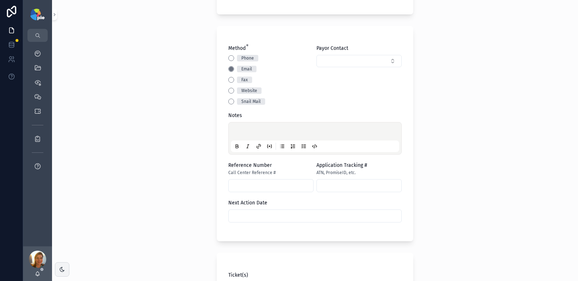
click at [263, 132] on p "scrollable content" at bounding box center [316, 132] width 168 height 7
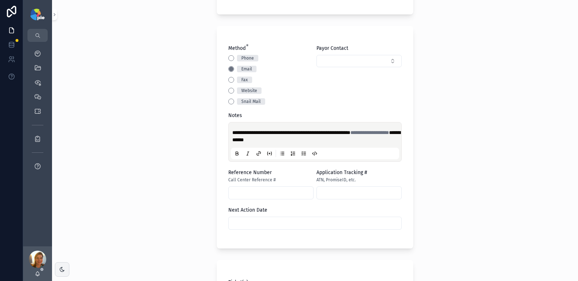
click at [103, 169] on div "**********" at bounding box center [315, 140] width 526 height 281
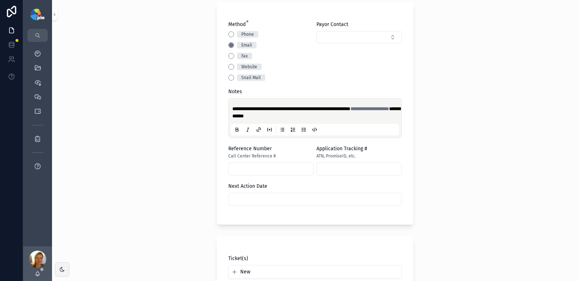
scroll to position [328, 0]
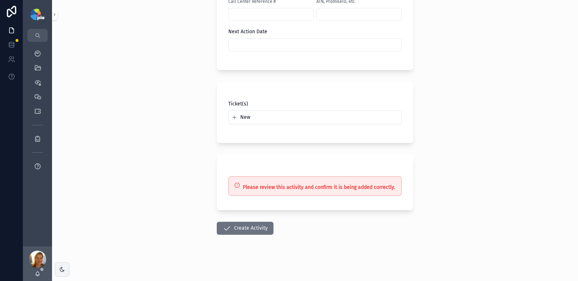
click at [263, 40] on input "scrollable content" at bounding box center [315, 45] width 173 height 10
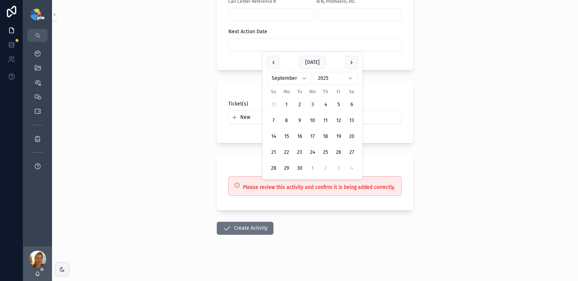
click at [311, 166] on button "1" at bounding box center [312, 168] width 13 height 13
type input "*********"
click at [143, 147] on div "**********" at bounding box center [315, 140] width 526 height 281
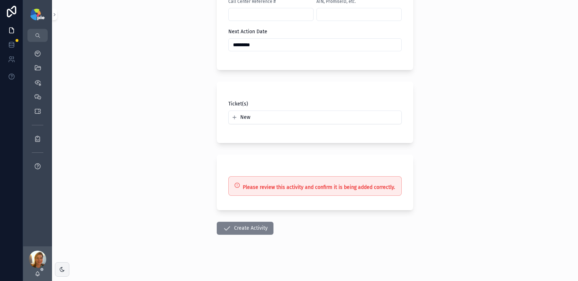
click at [260, 224] on button "Create Activity" at bounding box center [245, 228] width 57 height 13
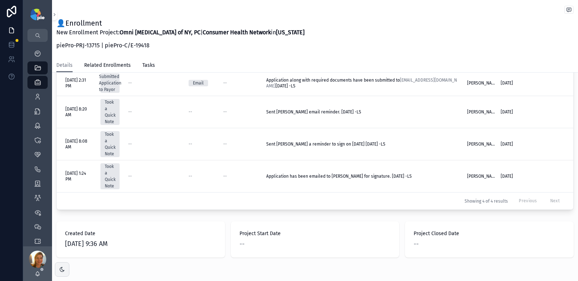
scroll to position [281, 0]
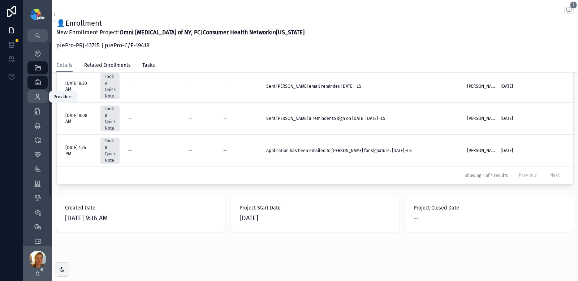
click at [36, 100] on icon "scrollable content" at bounding box center [37, 96] width 7 height 7
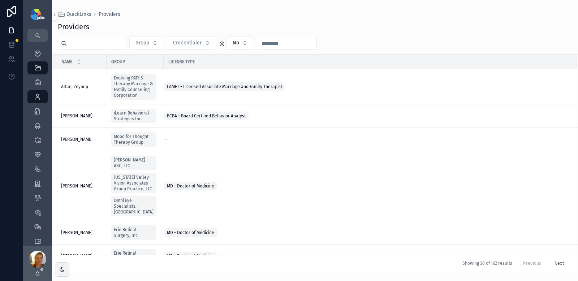
click at [105, 46] on input "scrollable content" at bounding box center [96, 43] width 59 height 10
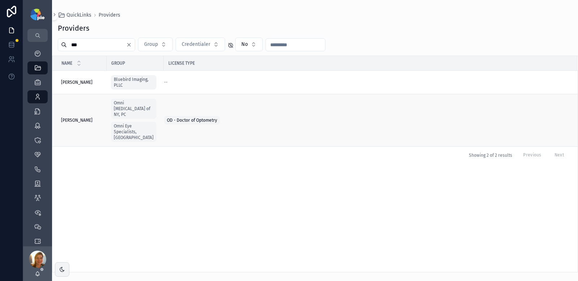
type input "***"
click at [93, 117] on div "Nguyen, Natalie Nguyen, Natalie" at bounding box center [81, 120] width 41 height 6
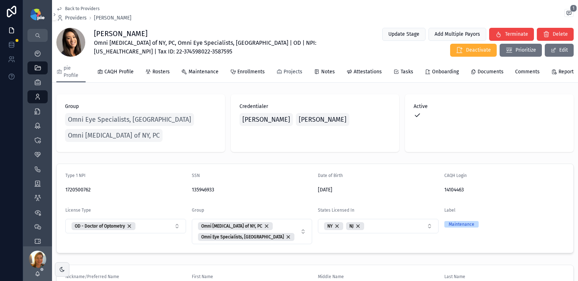
click at [292, 72] on span "Projects" at bounding box center [292, 71] width 19 height 7
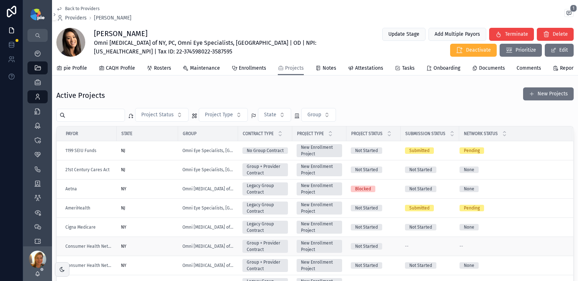
click at [163, 249] on div "NY" at bounding box center [147, 246] width 53 height 6
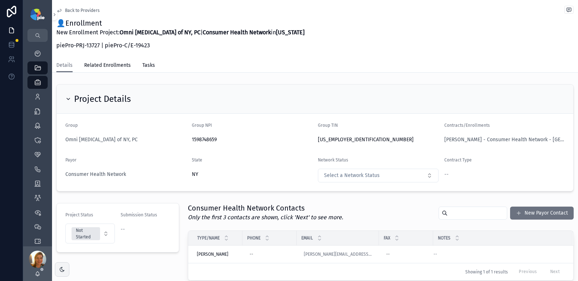
scroll to position [182, 0]
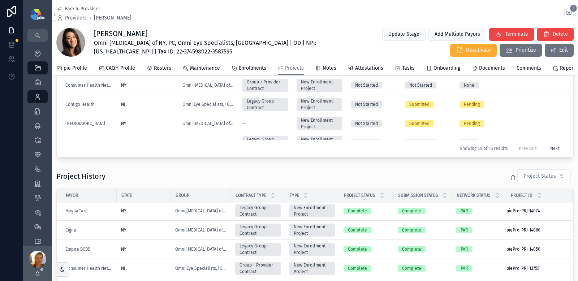
scroll to position [179, 0]
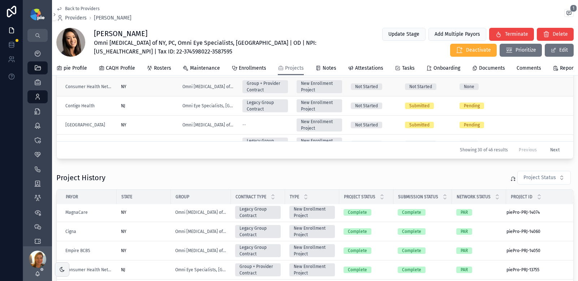
click at [150, 96] on td "NY" at bounding box center [147, 86] width 61 height 19
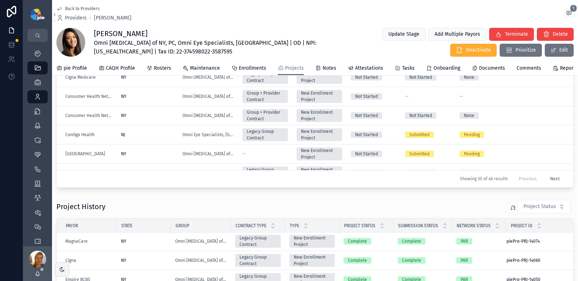
scroll to position [140, 0]
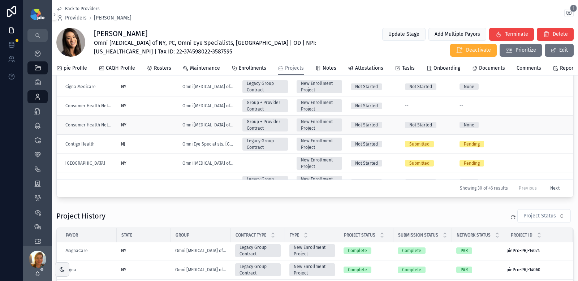
click at [151, 128] on div "NY" at bounding box center [147, 125] width 53 height 6
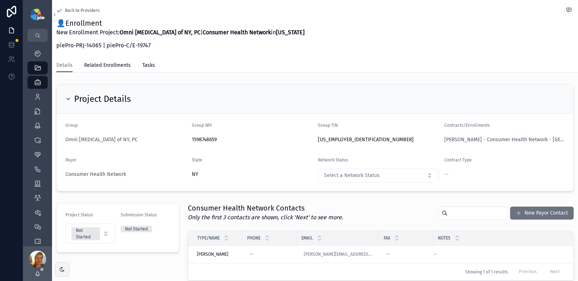
scroll to position [107, 0]
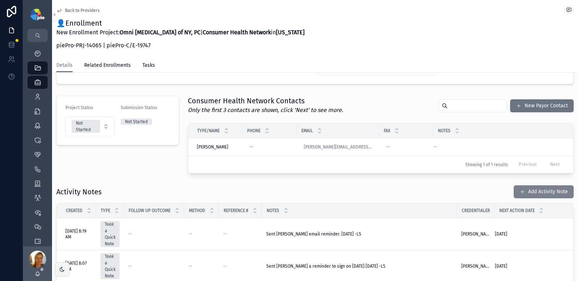
click at [523, 191] on button "Add Activity Note" at bounding box center [544, 191] width 60 height 13
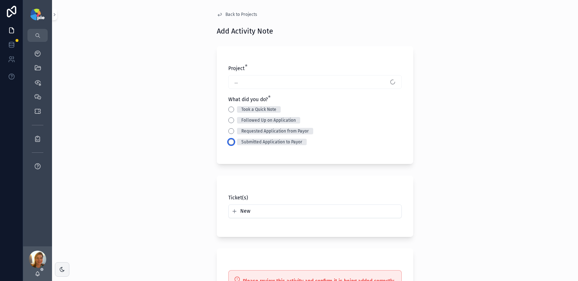
click at [228, 140] on button "Submitted Application to Payor" at bounding box center [231, 142] width 6 height 6
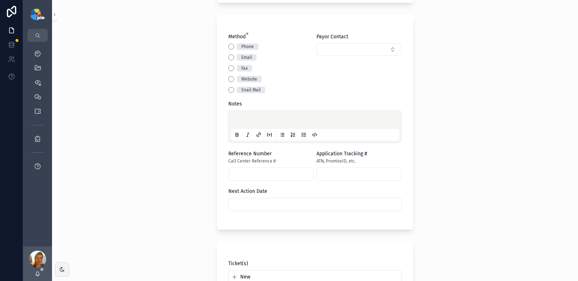
scroll to position [162, 0]
click at [228, 56] on button "Email" at bounding box center [231, 57] width 6 height 6
click at [260, 118] on p "scrollable content" at bounding box center [316, 120] width 168 height 7
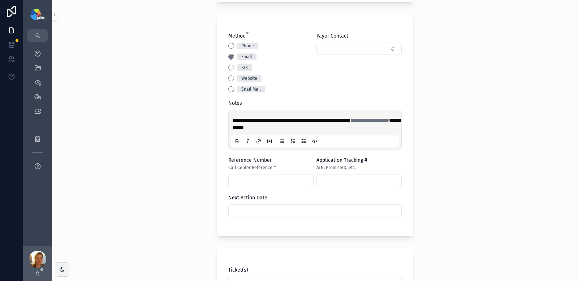
click at [151, 124] on div "**********" at bounding box center [315, 140] width 526 height 281
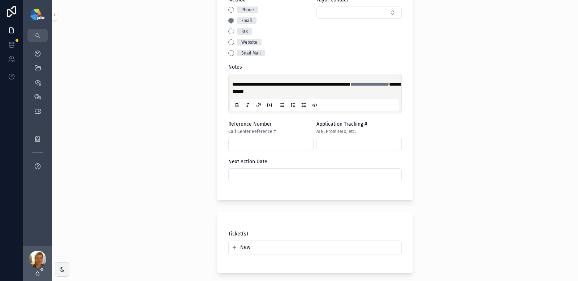
scroll to position [199, 0]
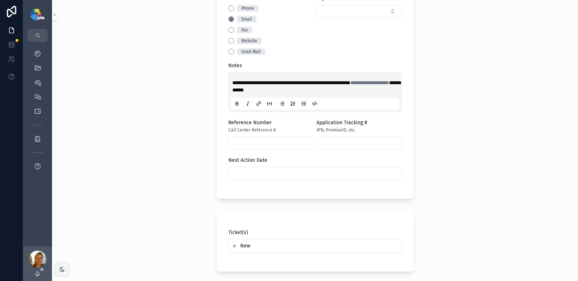
click at [231, 174] on input "scrollable content" at bounding box center [315, 173] width 173 height 10
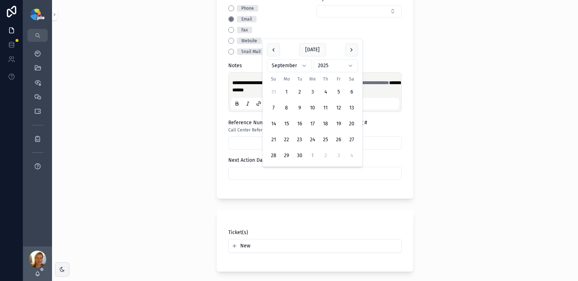
click at [313, 157] on button "1" at bounding box center [312, 155] width 13 height 13
type input "*********"
click at [133, 136] on div "**********" at bounding box center [315, 140] width 526 height 281
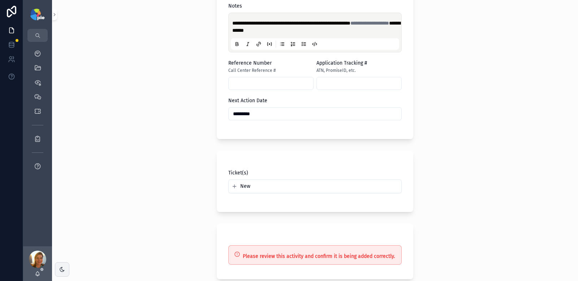
scroll to position [328, 0]
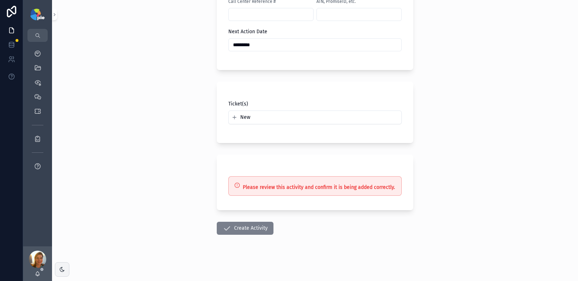
click at [248, 225] on button "Create Activity" at bounding box center [245, 228] width 57 height 13
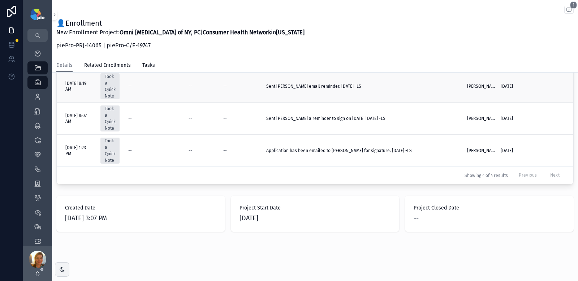
scroll to position [281, 0]
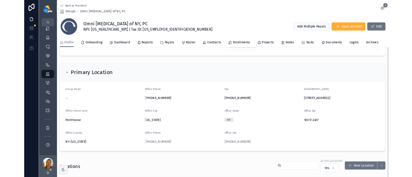
scroll to position [198, 0]
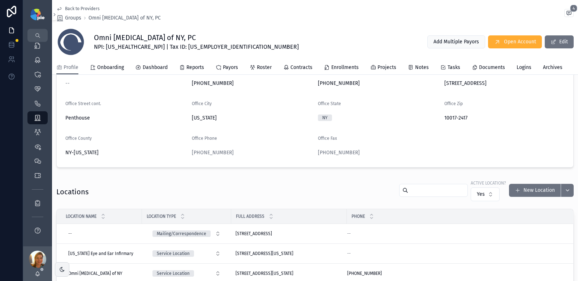
click at [130, 48] on span "NPI: [US_HEALTHCARE_NPI] | Tax ID: [US_EMPLOYER_IDENTIFICATION_NUMBER]" at bounding box center [196, 47] width 205 height 9
copy span "1598748659"
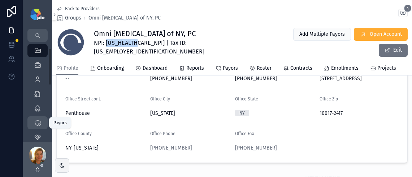
scroll to position [16, 0]
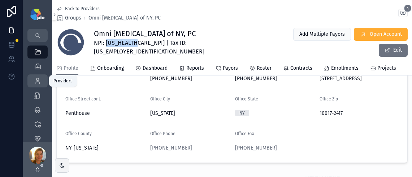
click at [37, 82] on icon "scrollable content" at bounding box center [37, 80] width 7 height 7
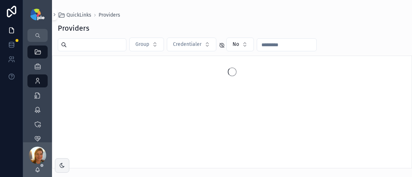
click at [87, 44] on input "scrollable content" at bounding box center [96, 45] width 59 height 10
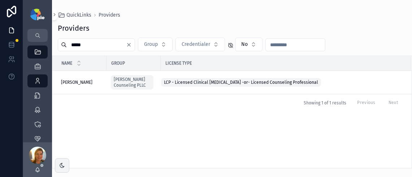
type input "*****"
click at [196, 136] on div "Name Group License Type [PERSON_NAME], [PERSON_NAME], [PERSON_NAME] Counseling …" at bounding box center [231, 112] width 359 height 112
click at [64, 83] on span "[PERSON_NAME]" at bounding box center [76, 82] width 31 height 6
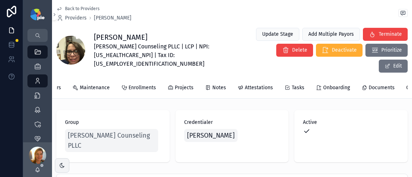
scroll to position [0, 104]
click at [270, 77] on div "pie Profile CAQH Profile Rosters Maintenance Enrollments Projects Notes Attesta…" at bounding box center [231, 87] width 351 height 21
click at [259, 84] on span "Attestations" at bounding box center [257, 87] width 28 height 7
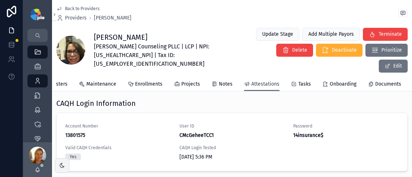
scroll to position [33, 0]
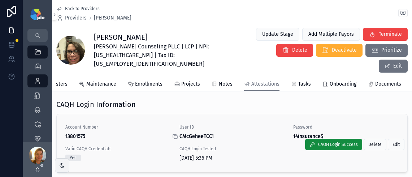
click at [175, 134] on icon "scrollable content" at bounding box center [175, 137] width 6 height 6
click at [174, 134] on icon "scrollable content" at bounding box center [175, 137] width 6 height 6
click at [286, 134] on icon "scrollable content" at bounding box center [289, 137] width 6 height 6
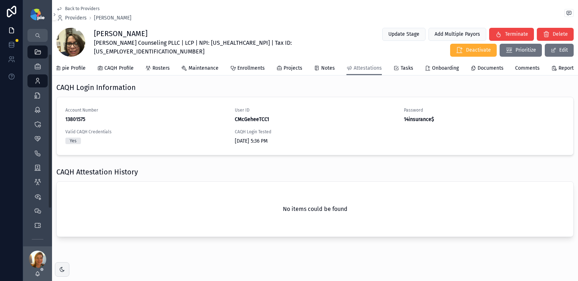
scroll to position [0, 0]
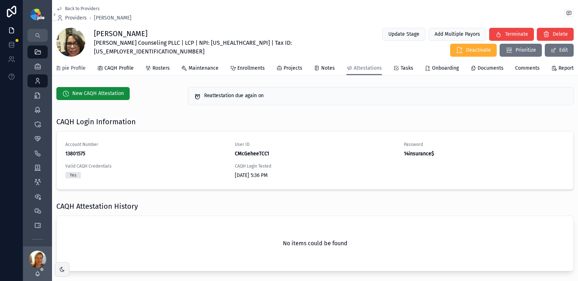
click at [73, 66] on span "pie Profile" at bounding box center [73, 68] width 23 height 7
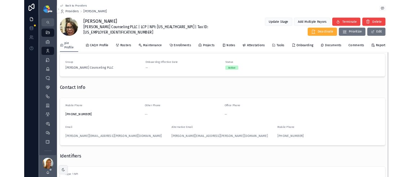
scroll to position [265, 0]
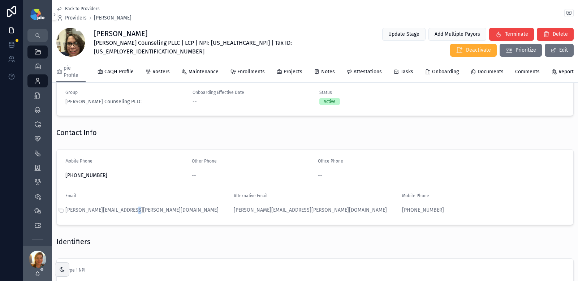
drag, startPoint x: 143, startPoint y: 212, endPoint x: 147, endPoint y: 212, distance: 4.3
click at [130, 212] on div "[PERSON_NAME][EMAIL_ADDRESS][PERSON_NAME][DOMAIN_NAME]" at bounding box center [146, 210] width 163 height 7
click at [59, 211] on icon "scrollable content" at bounding box center [61, 210] width 6 height 6
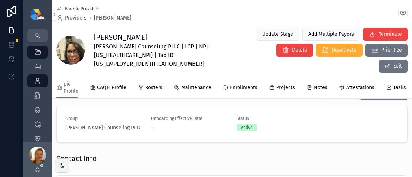
scroll to position [270, 0]
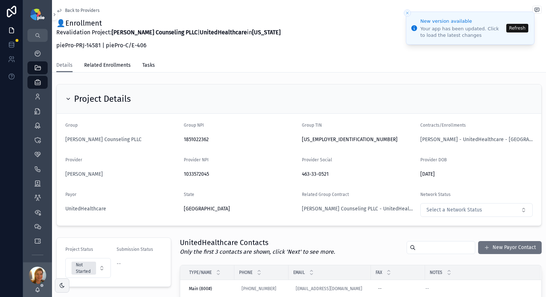
click at [520, 30] on button "Refresh" at bounding box center [517, 28] width 22 height 9
